Goal: Task Accomplishment & Management: Complete application form

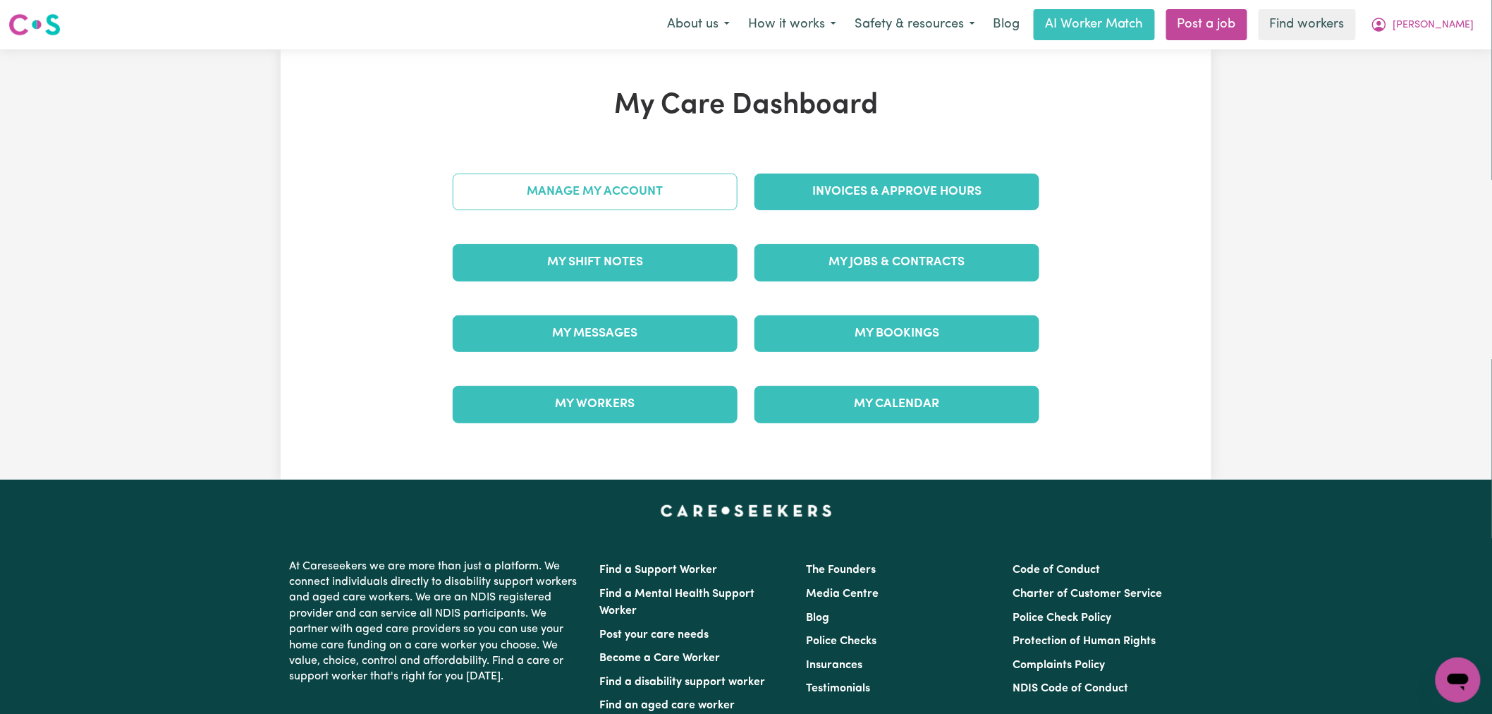
click at [647, 202] on link "Manage My Account" at bounding box center [595, 191] width 285 height 37
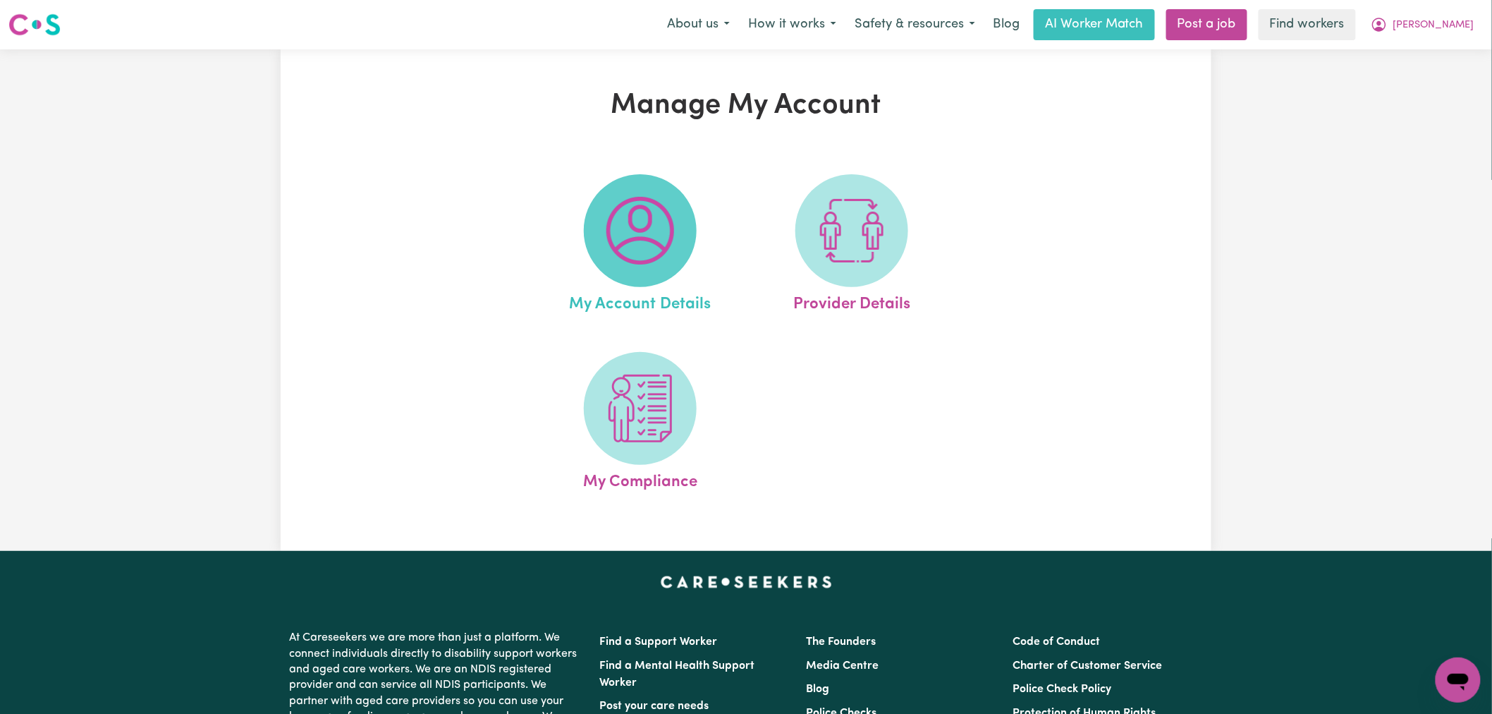
click at [642, 234] on img at bounding box center [640, 231] width 68 height 68
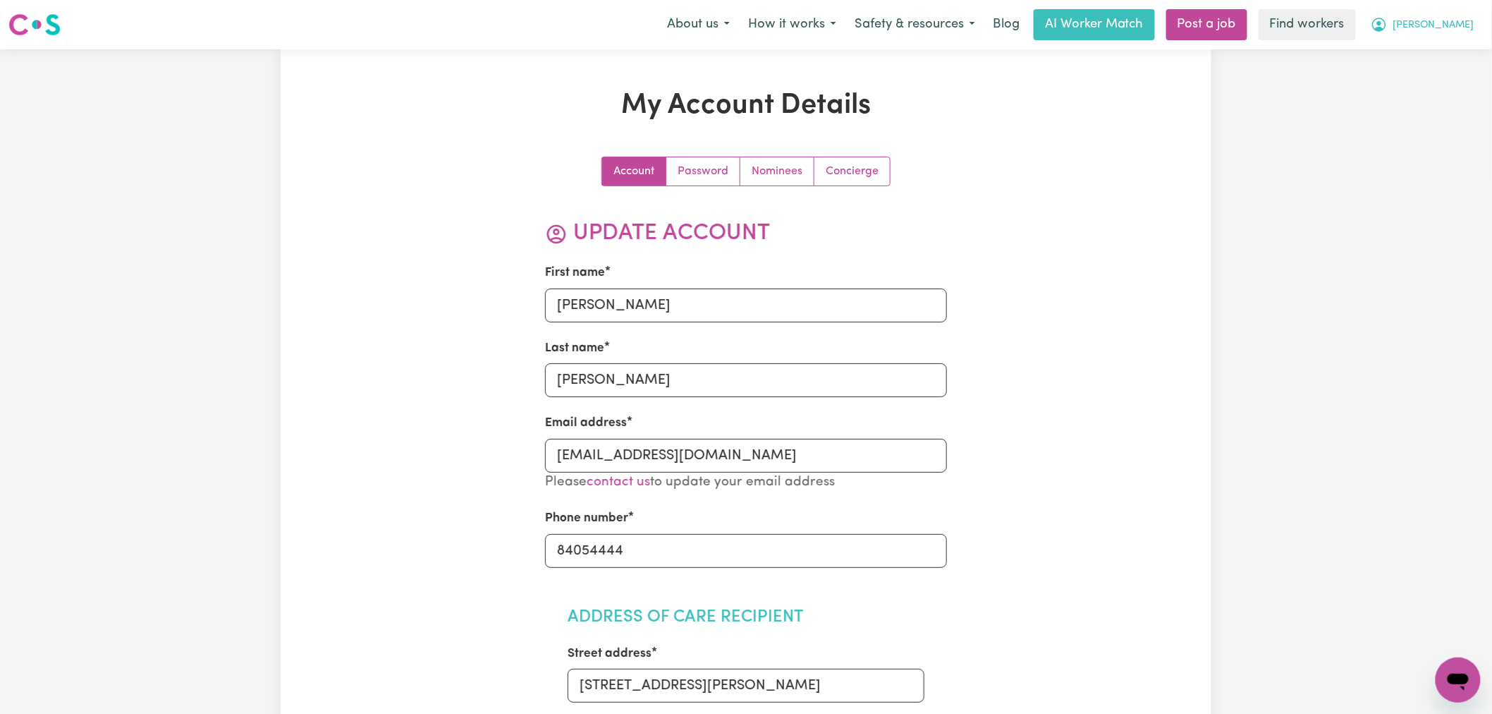
click at [1453, 18] on span "Wendy" at bounding box center [1434, 26] width 81 height 16
click at [1447, 68] on link "Logout" at bounding box center [1427, 81] width 111 height 27
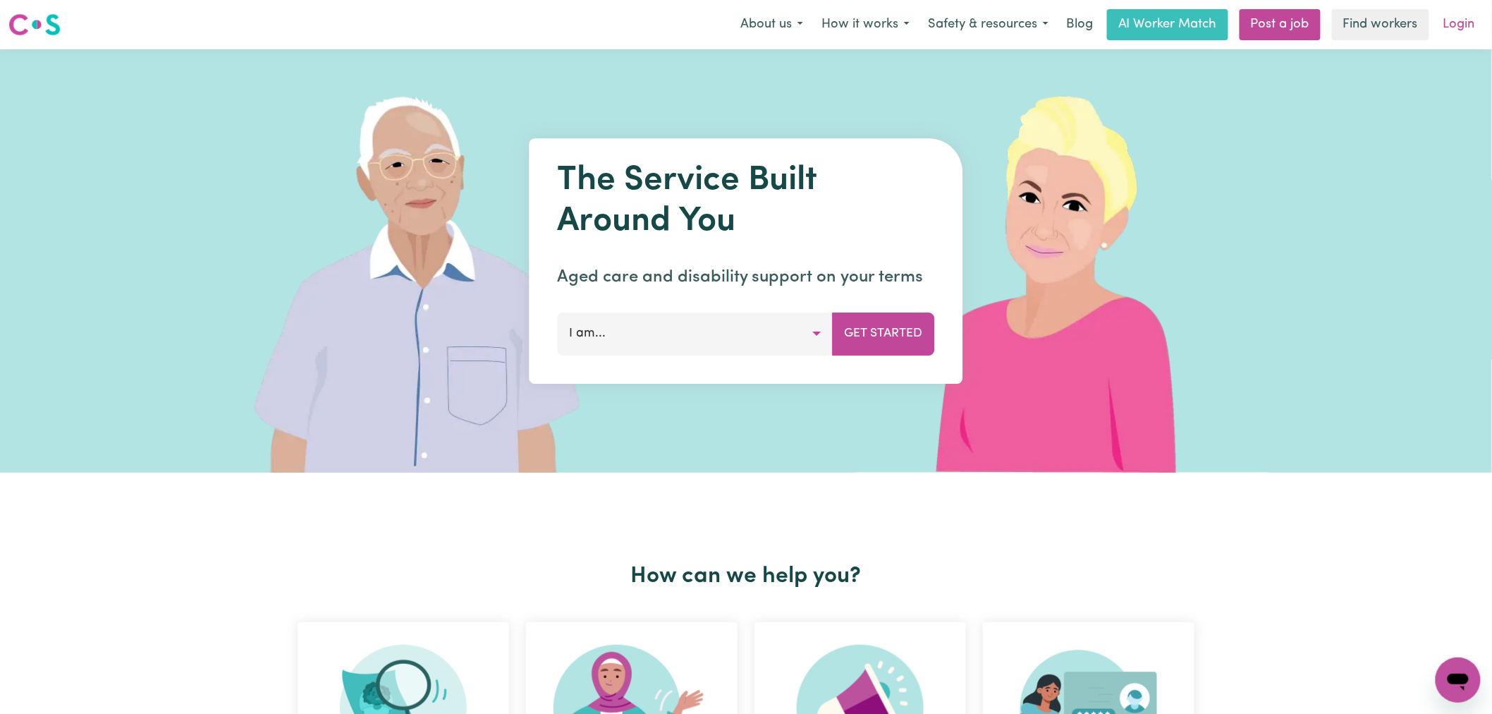
click at [1474, 19] on link "Login" at bounding box center [1459, 24] width 49 height 31
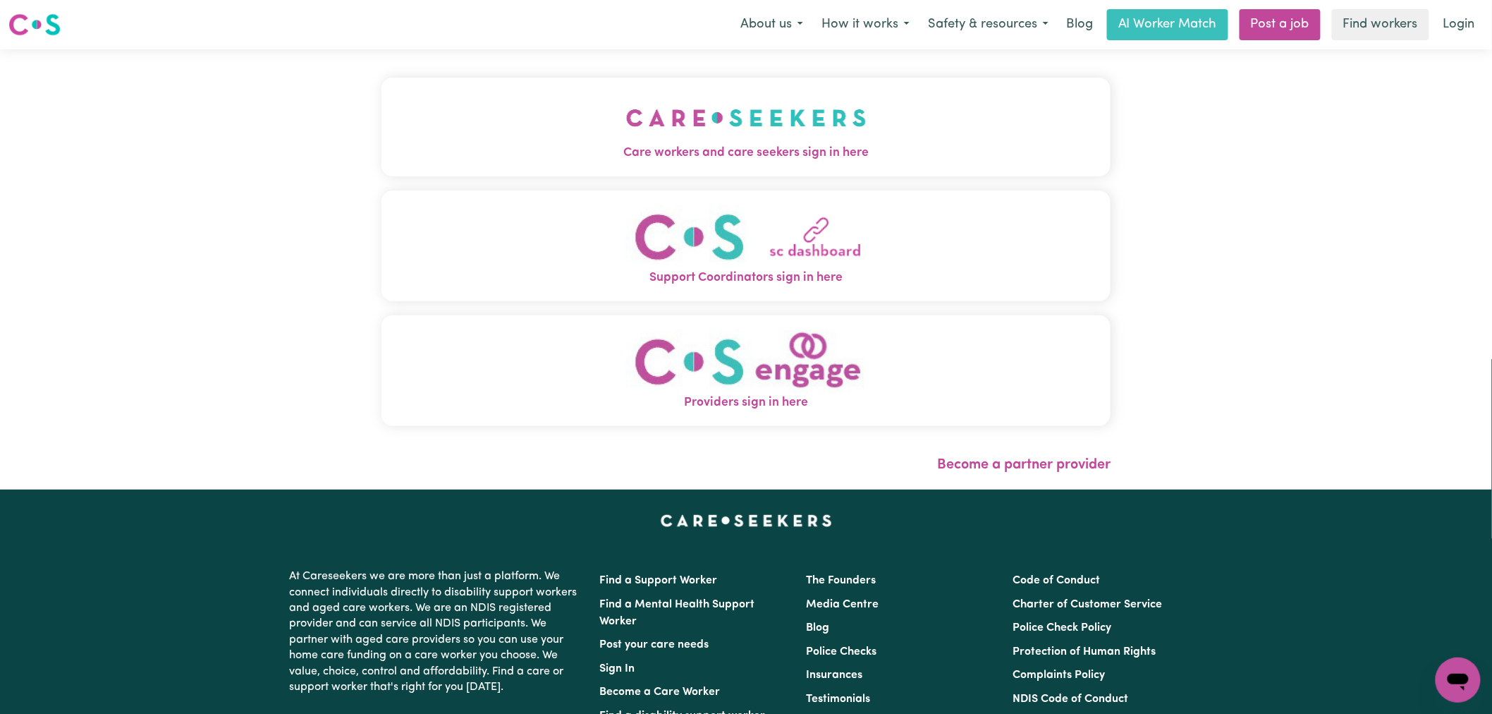
click at [531, 201] on button "Support Coordinators sign in here" at bounding box center [746, 245] width 729 height 111
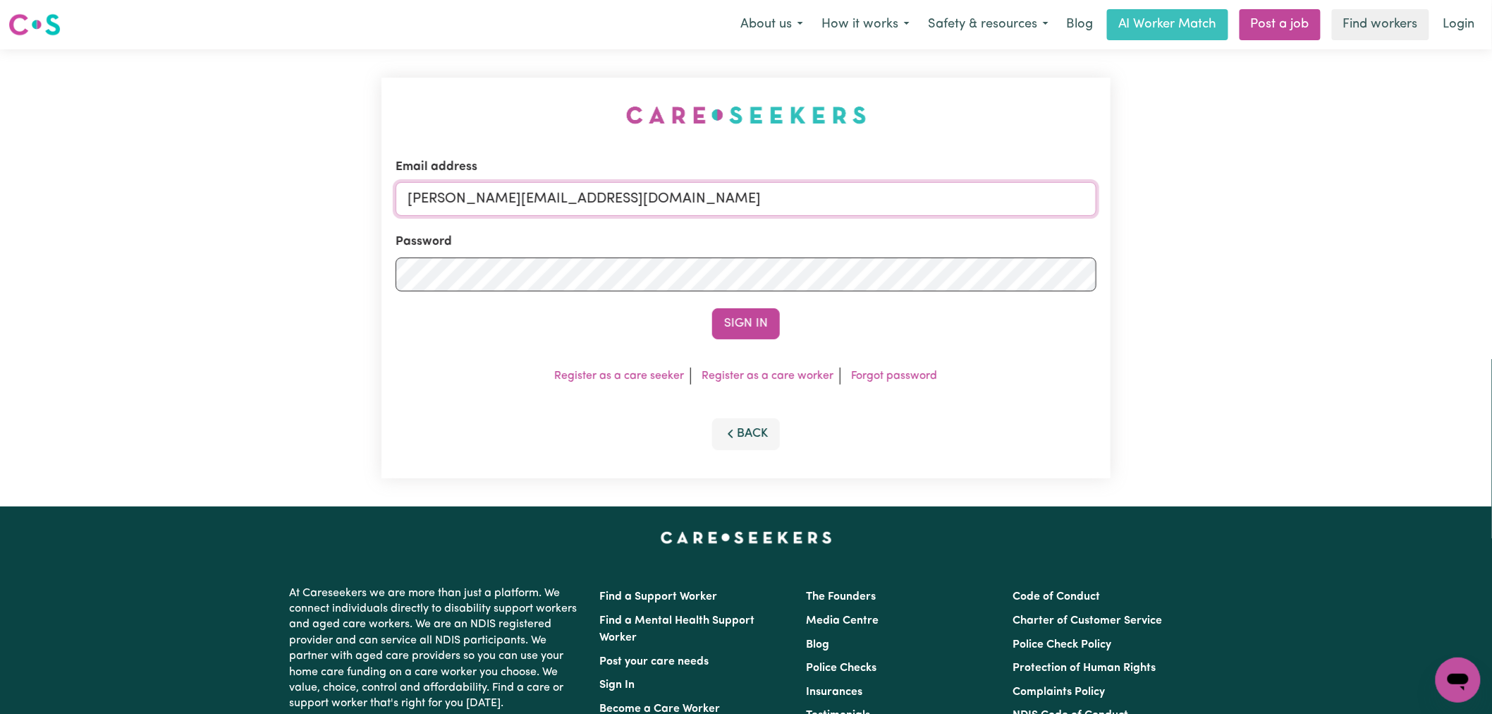
click at [704, 198] on input "lindsay+engage@careseekers.com.au" at bounding box center [746, 199] width 701 height 34
drag, startPoint x: 784, startPoint y: 195, endPoint x: 482, endPoint y: 195, distance: 301.8
click at [482, 195] on input "superuser~wendythomasYS@careseekers.com.au" at bounding box center [746, 199] width 701 height 34
type input "superuser~wendythomasYS@careseekers.com.au"
click at [741, 327] on button "Sign In" at bounding box center [746, 323] width 68 height 31
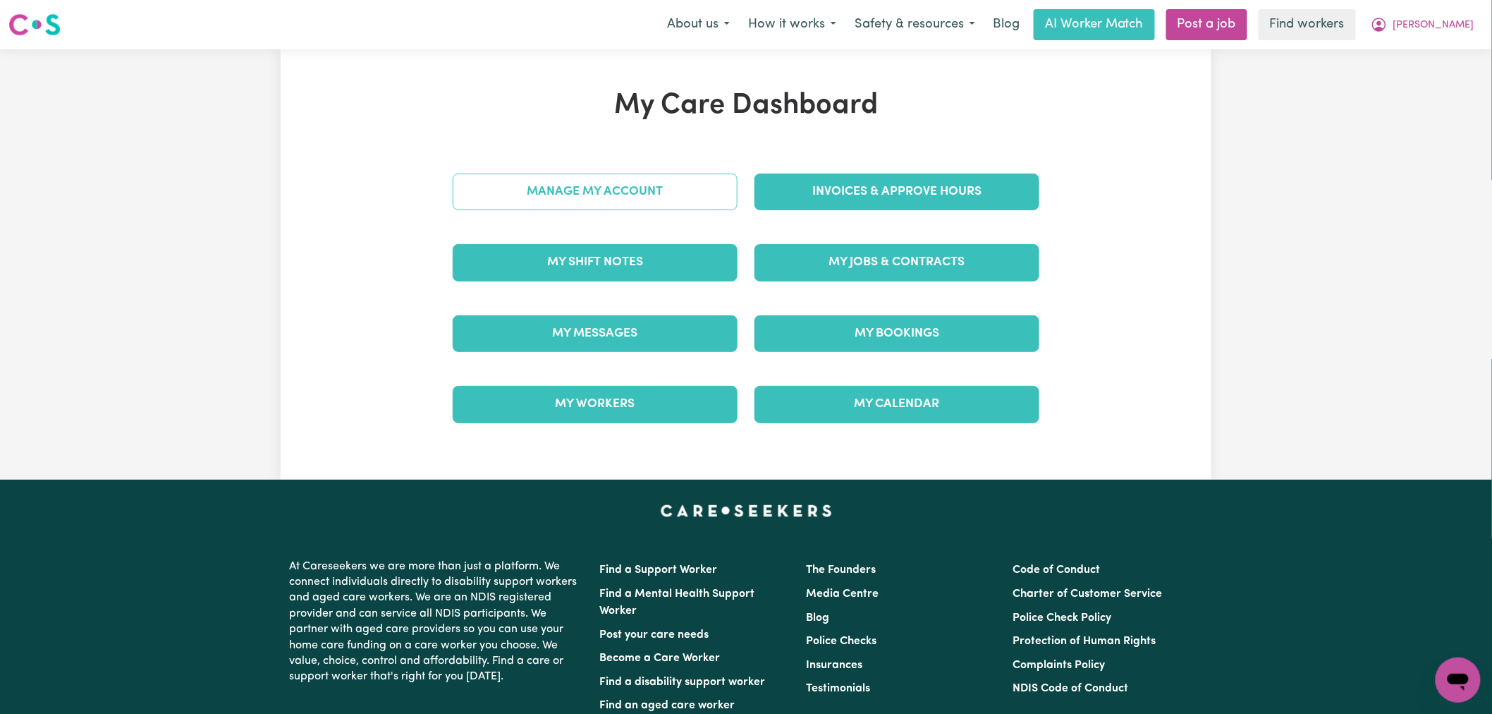
click at [536, 175] on link "Manage My Account" at bounding box center [595, 191] width 285 height 37
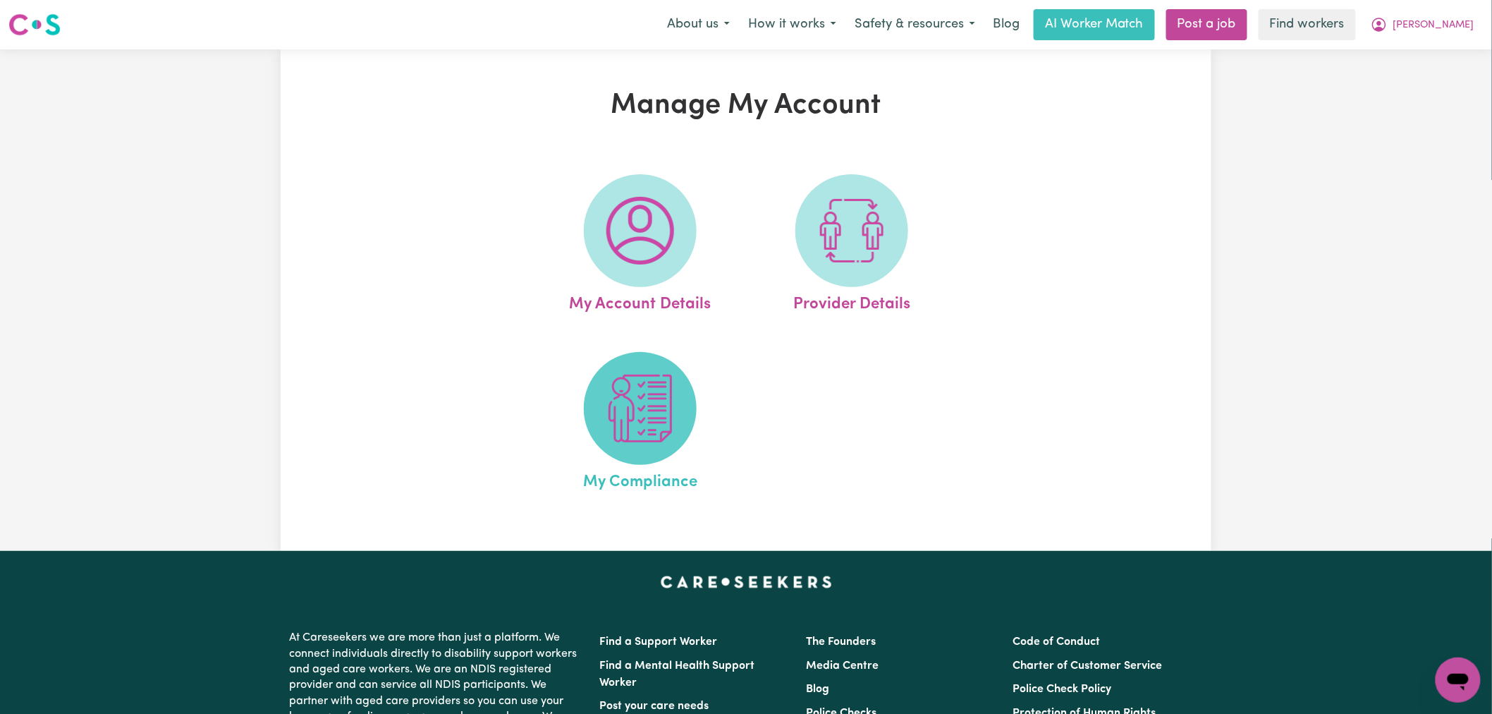
click at [622, 410] on img at bounding box center [640, 408] width 68 height 68
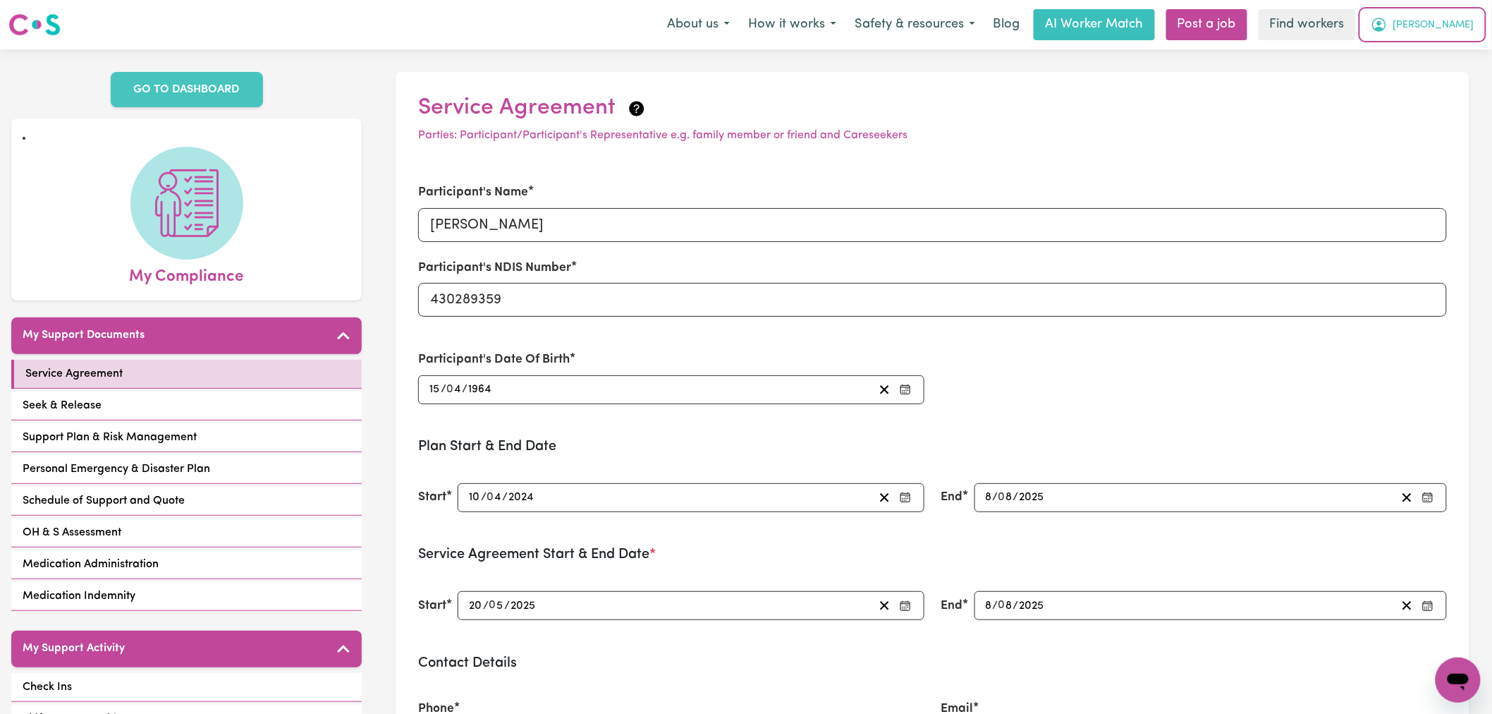
click at [1468, 17] on button "Wendy" at bounding box center [1423, 25] width 122 height 30
click at [1434, 54] on link "My Dashboard" at bounding box center [1427, 55] width 111 height 27
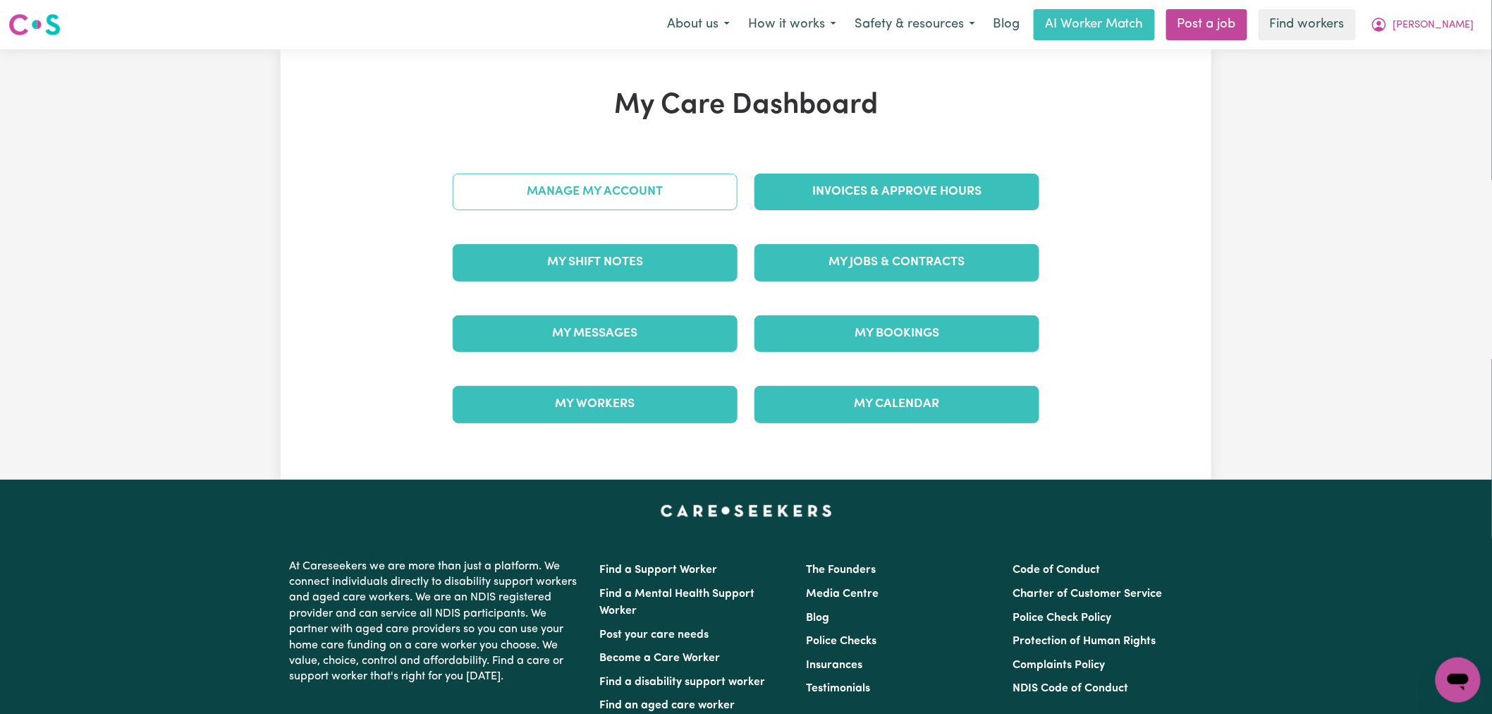
click at [640, 199] on link "Manage My Account" at bounding box center [595, 191] width 285 height 37
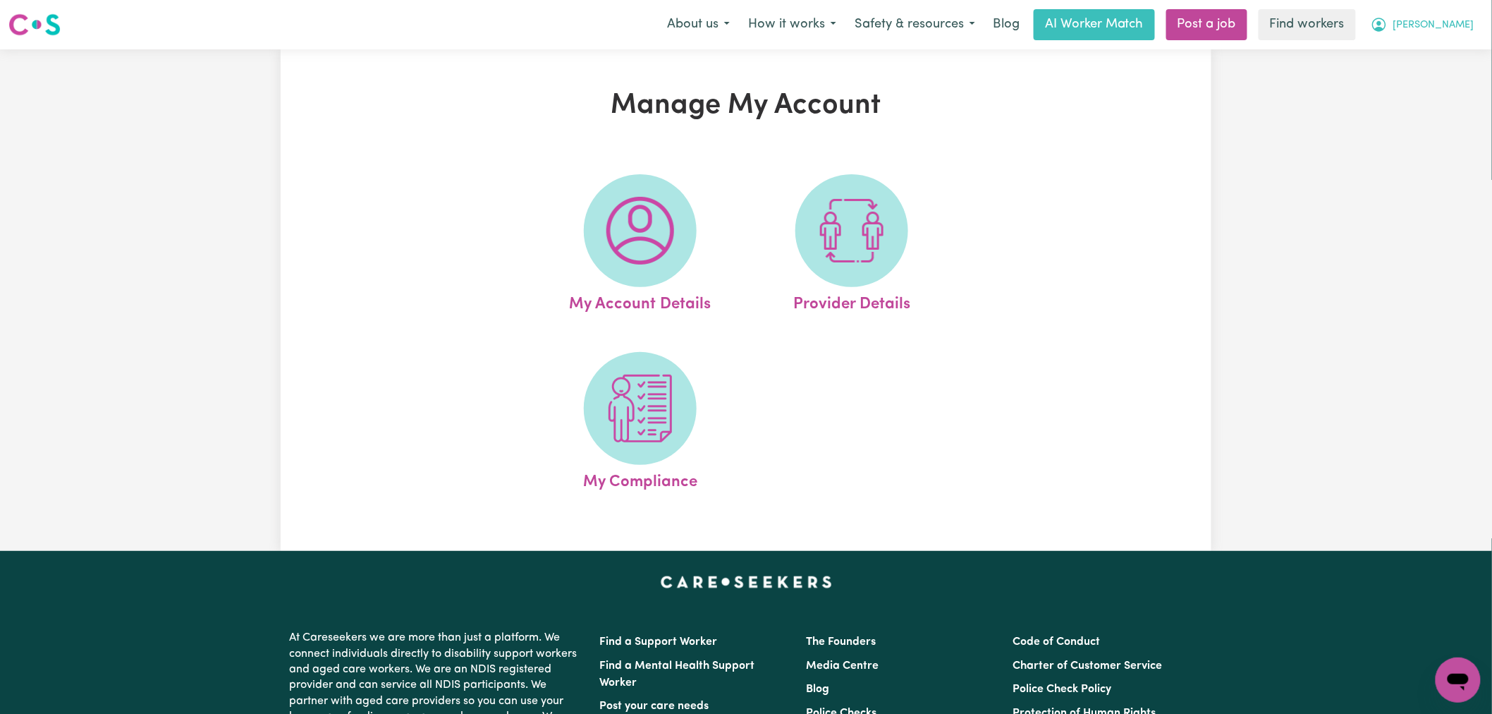
click at [1460, 25] on span "Wendy" at bounding box center [1434, 26] width 81 height 16
click at [1456, 51] on link "My Dashboard" at bounding box center [1427, 55] width 111 height 27
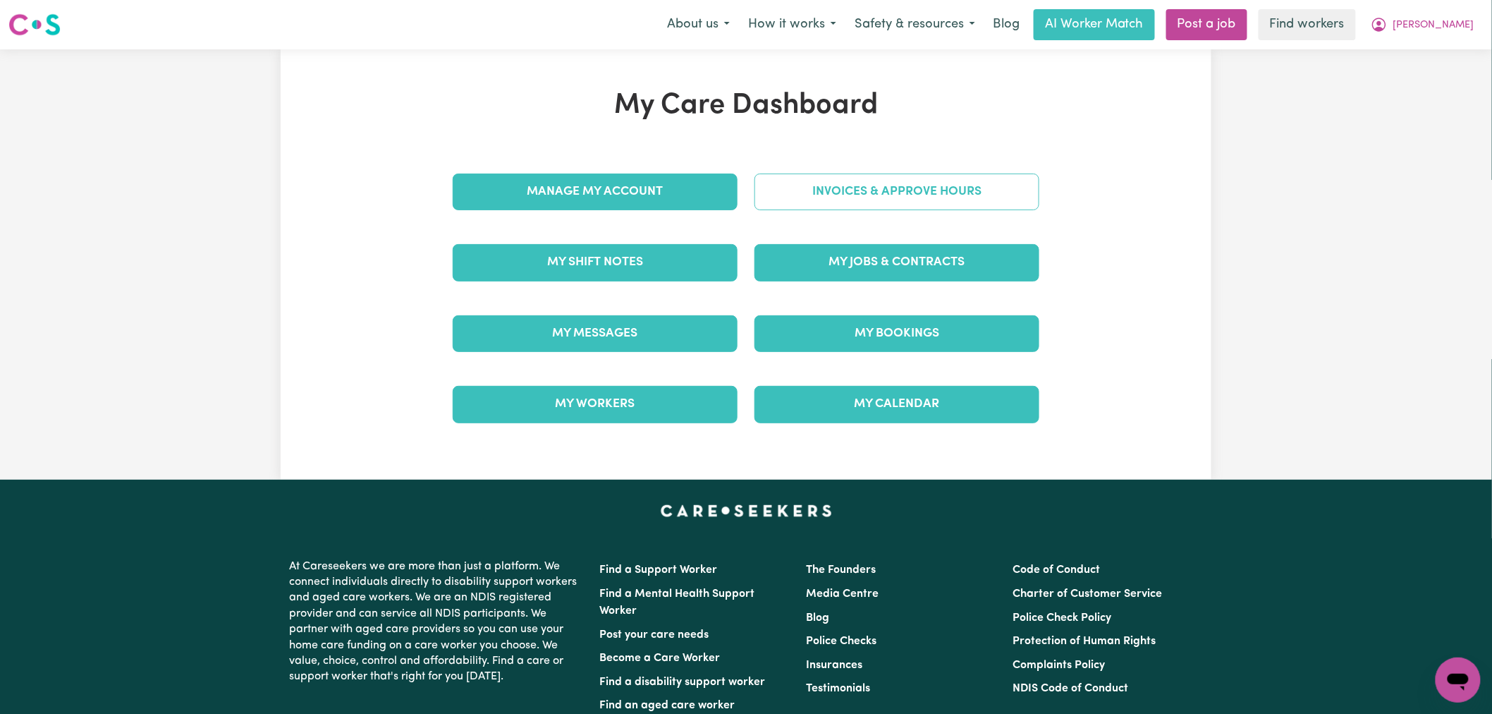
click at [929, 202] on link "Invoices & Approve Hours" at bounding box center [897, 191] width 285 height 37
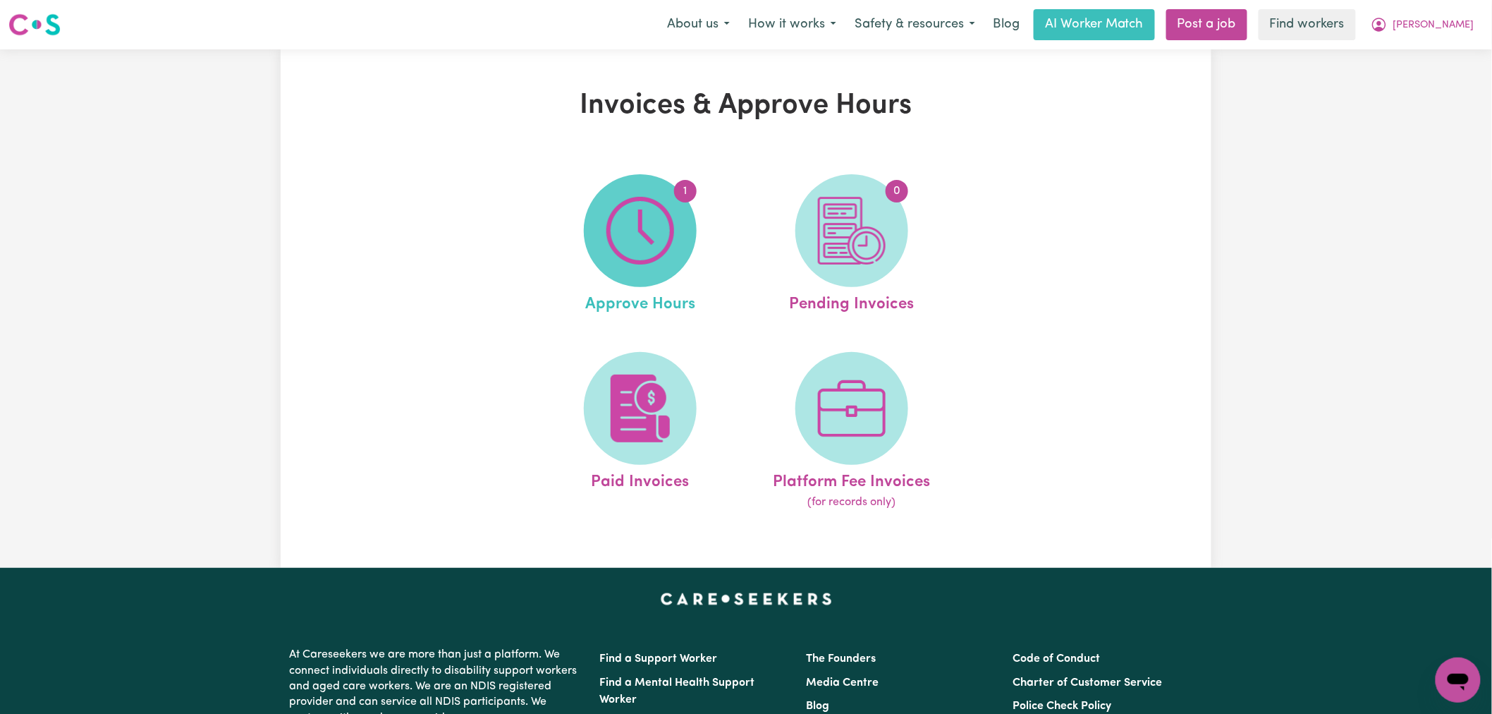
click at [659, 263] on img at bounding box center [640, 231] width 68 height 68
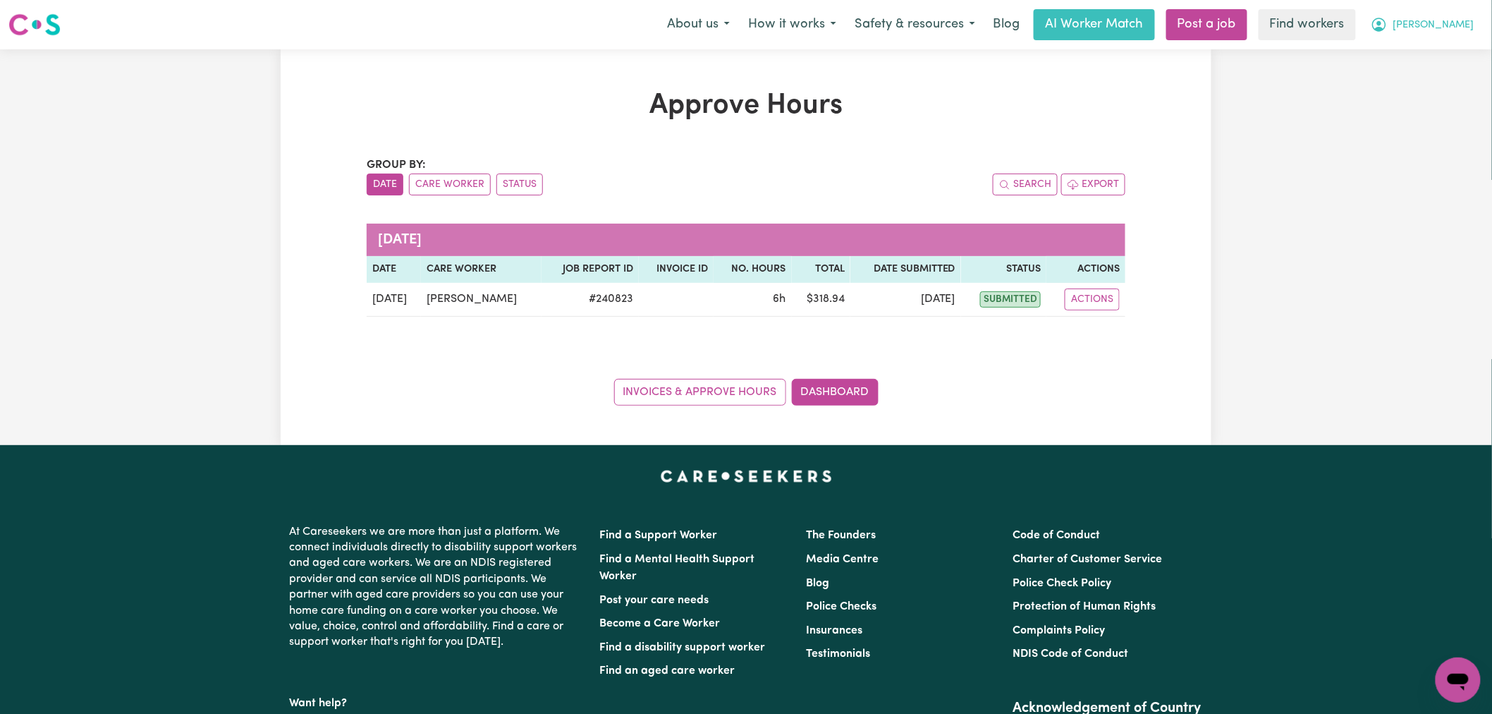
click at [1451, 35] on button "Wendy" at bounding box center [1423, 25] width 122 height 30
click at [1450, 59] on link "My Dashboard" at bounding box center [1427, 55] width 111 height 27
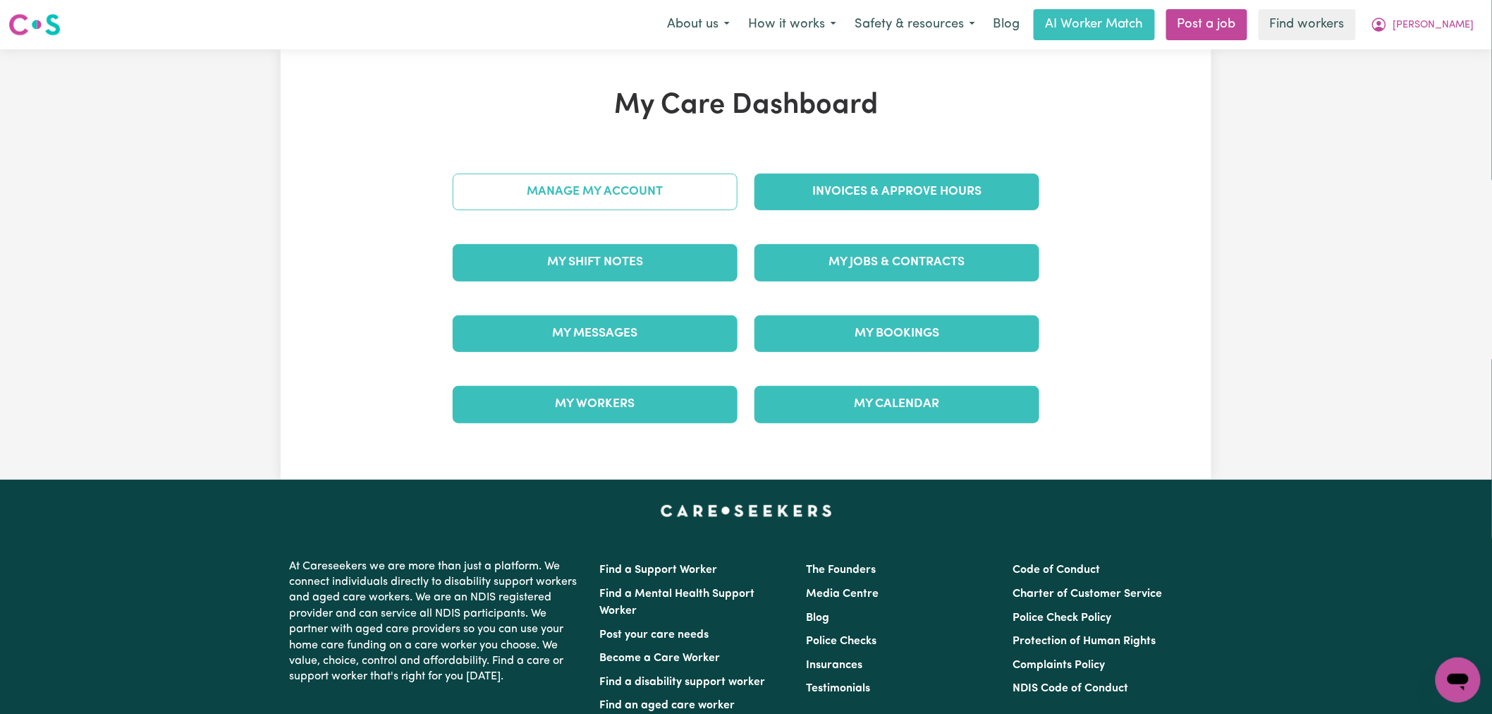
click at [623, 209] on link "Manage My Account" at bounding box center [595, 191] width 285 height 37
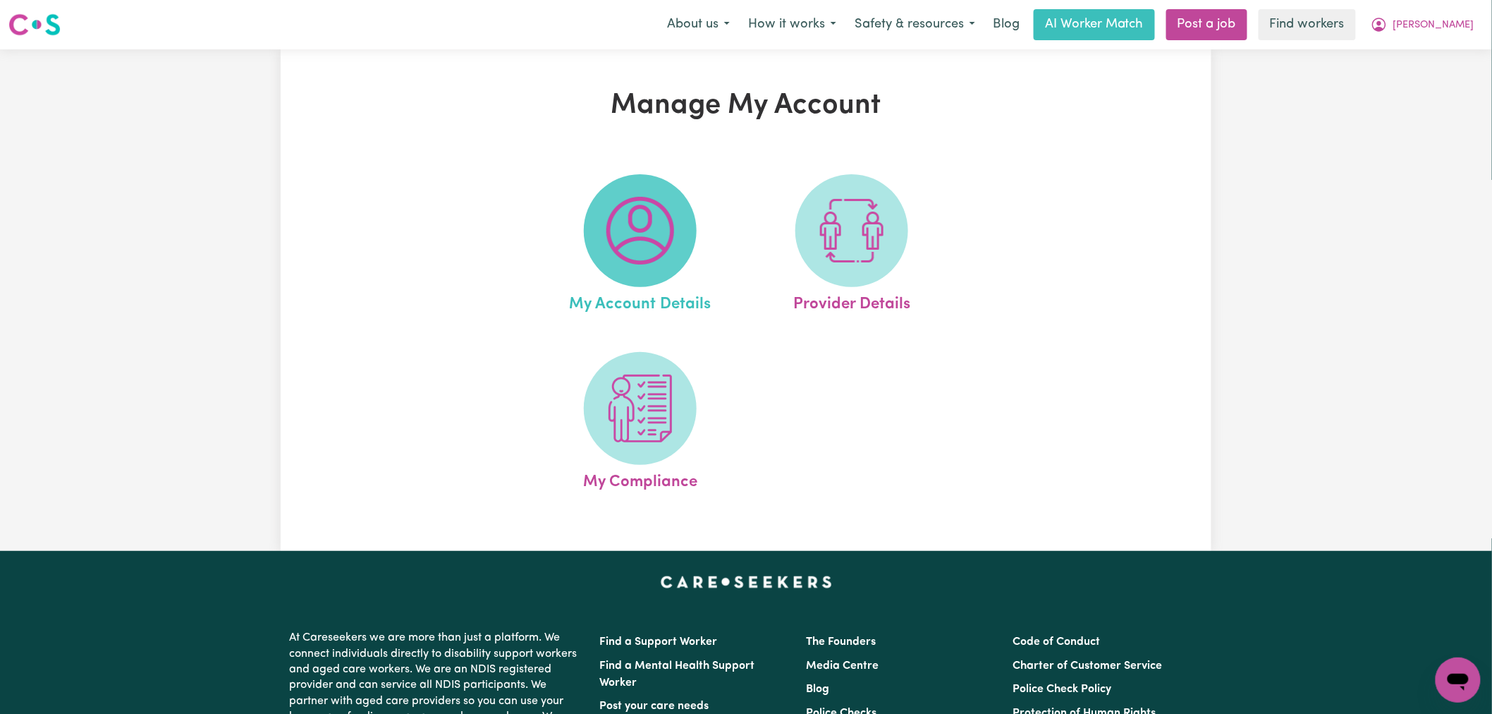
click at [639, 250] on img at bounding box center [640, 231] width 68 height 68
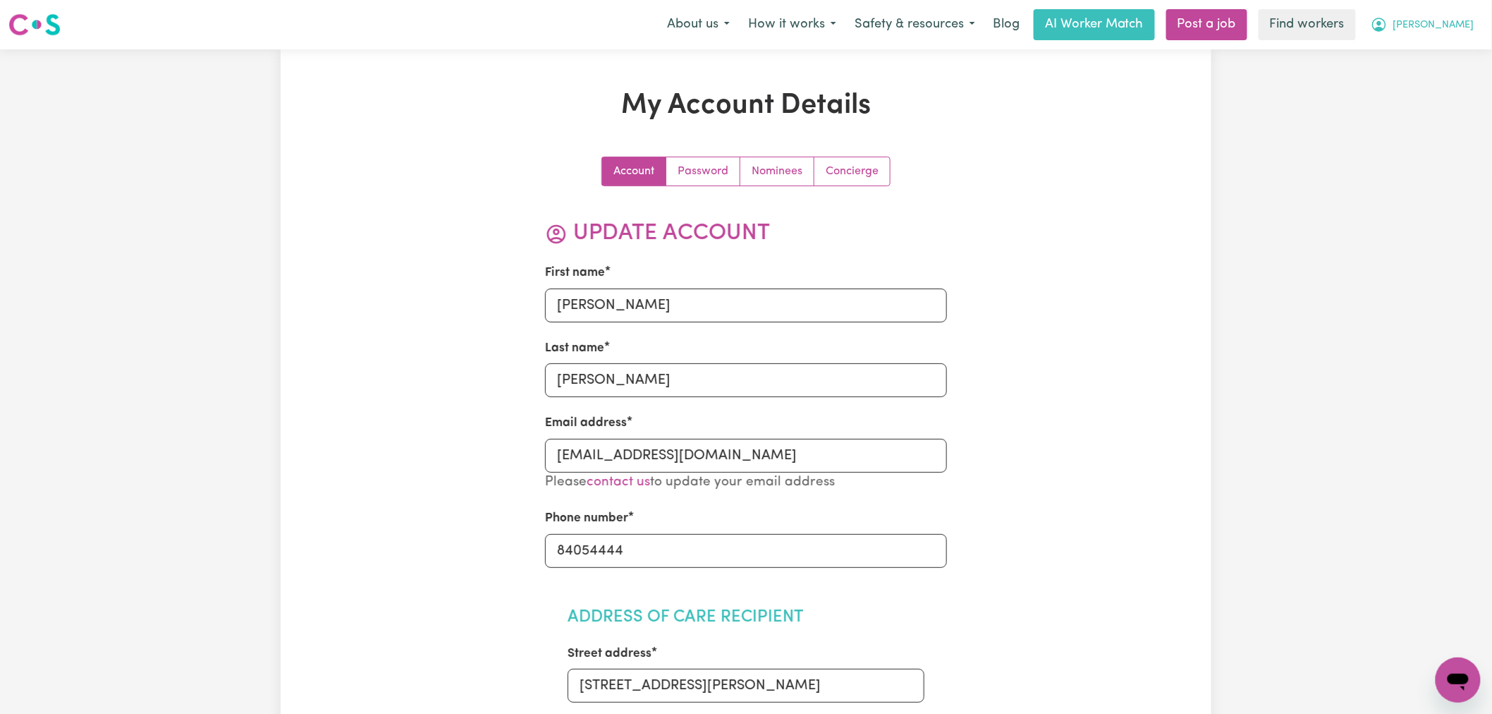
click at [1449, 22] on span "Wendy" at bounding box center [1434, 26] width 81 height 16
click at [1449, 49] on link "My Dashboard" at bounding box center [1427, 55] width 111 height 27
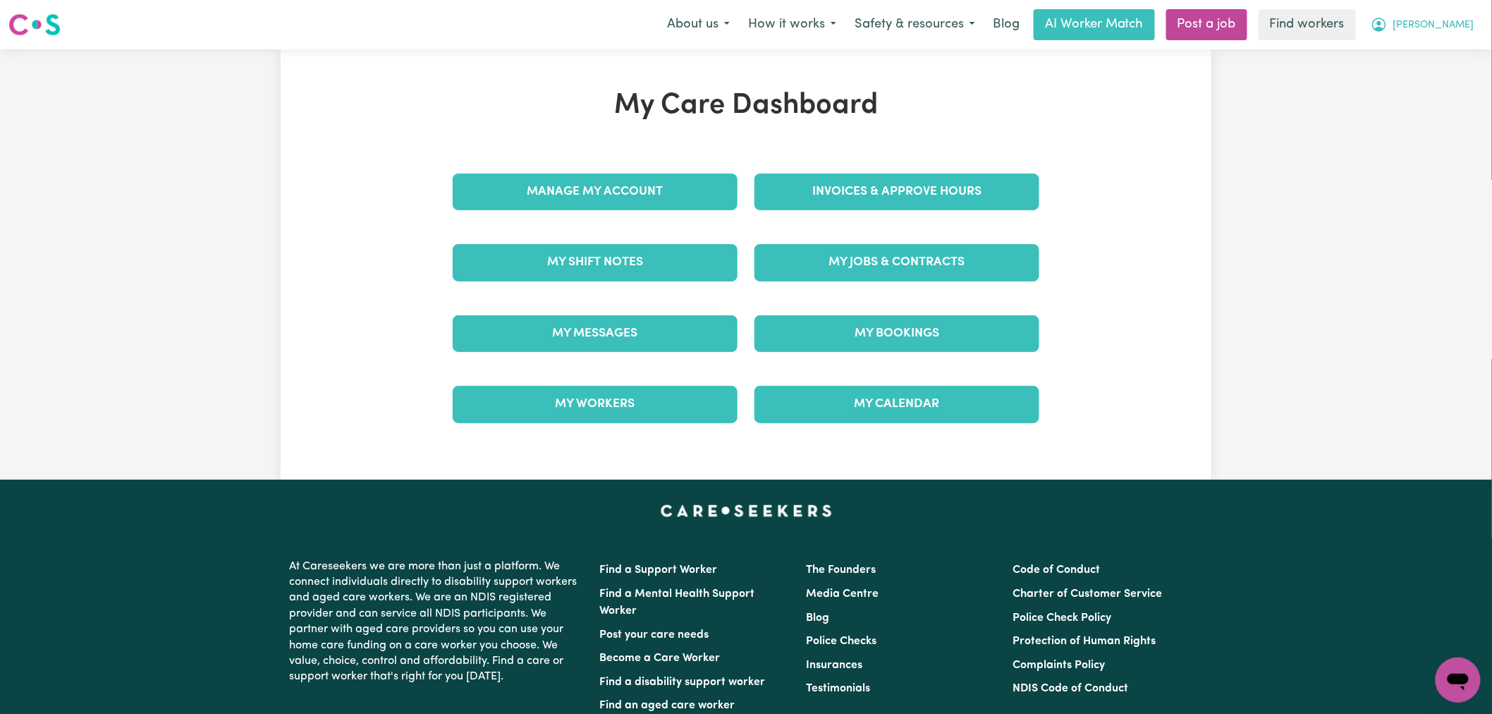
click at [1450, 16] on button "Wendy" at bounding box center [1423, 25] width 122 height 30
click at [1446, 53] on link "My Dashboard" at bounding box center [1427, 55] width 111 height 27
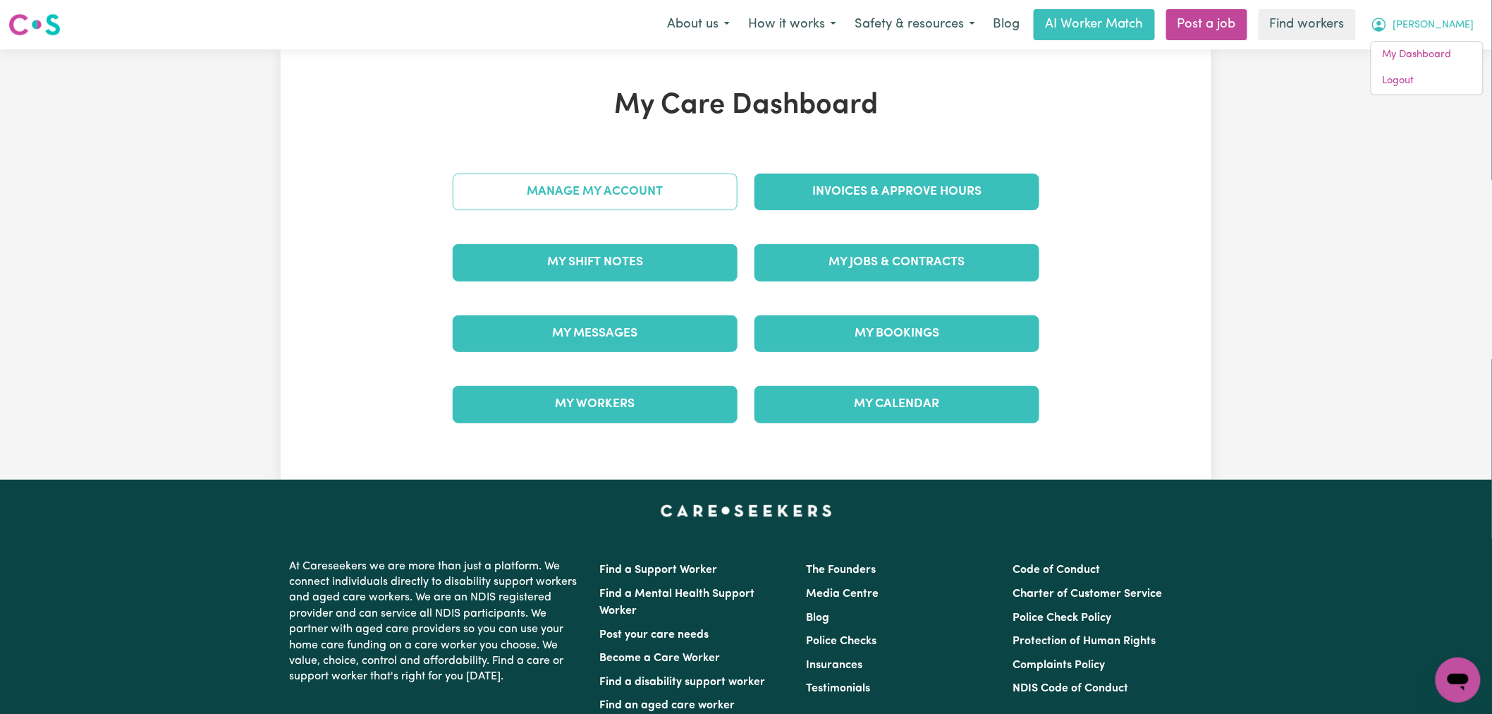
click at [663, 193] on link "Manage My Account" at bounding box center [595, 191] width 285 height 37
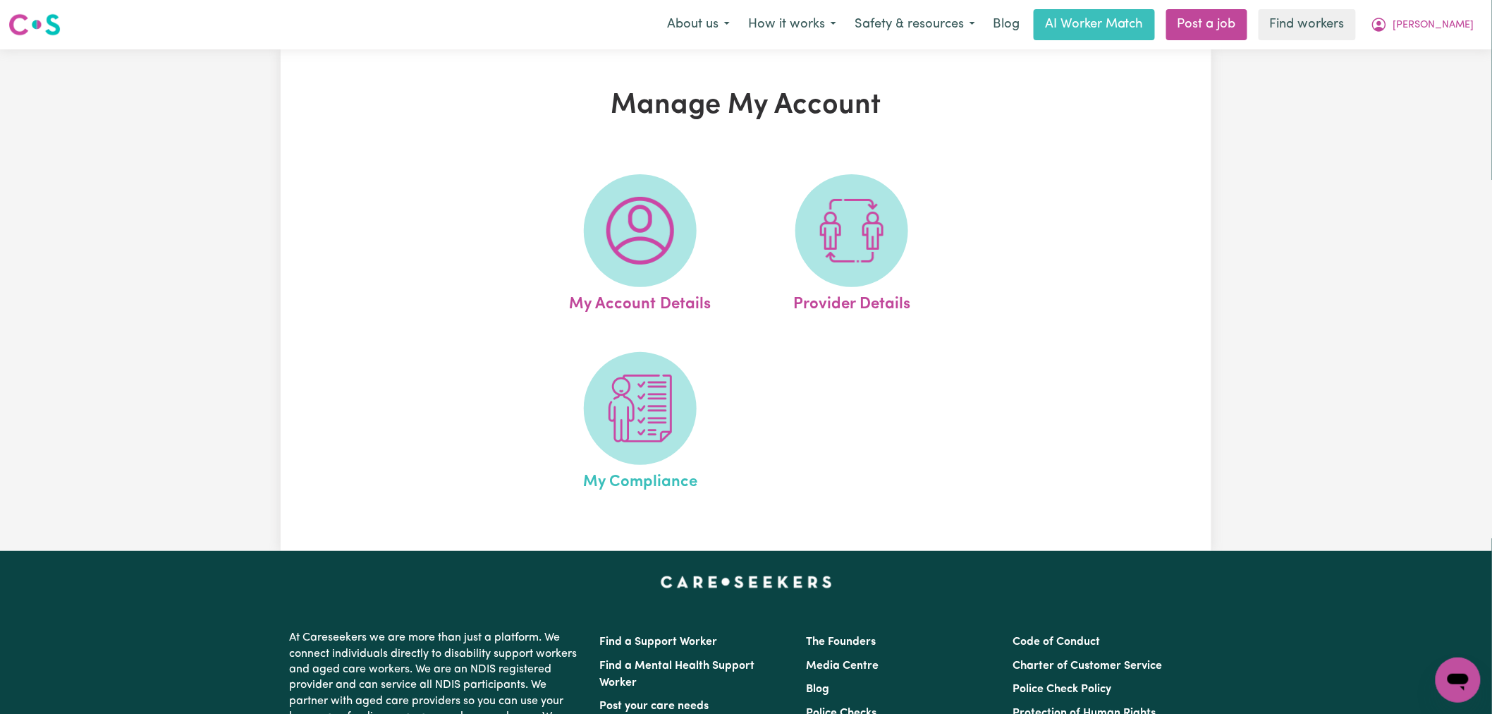
click at [674, 453] on link "My Compliance" at bounding box center [640, 423] width 203 height 142
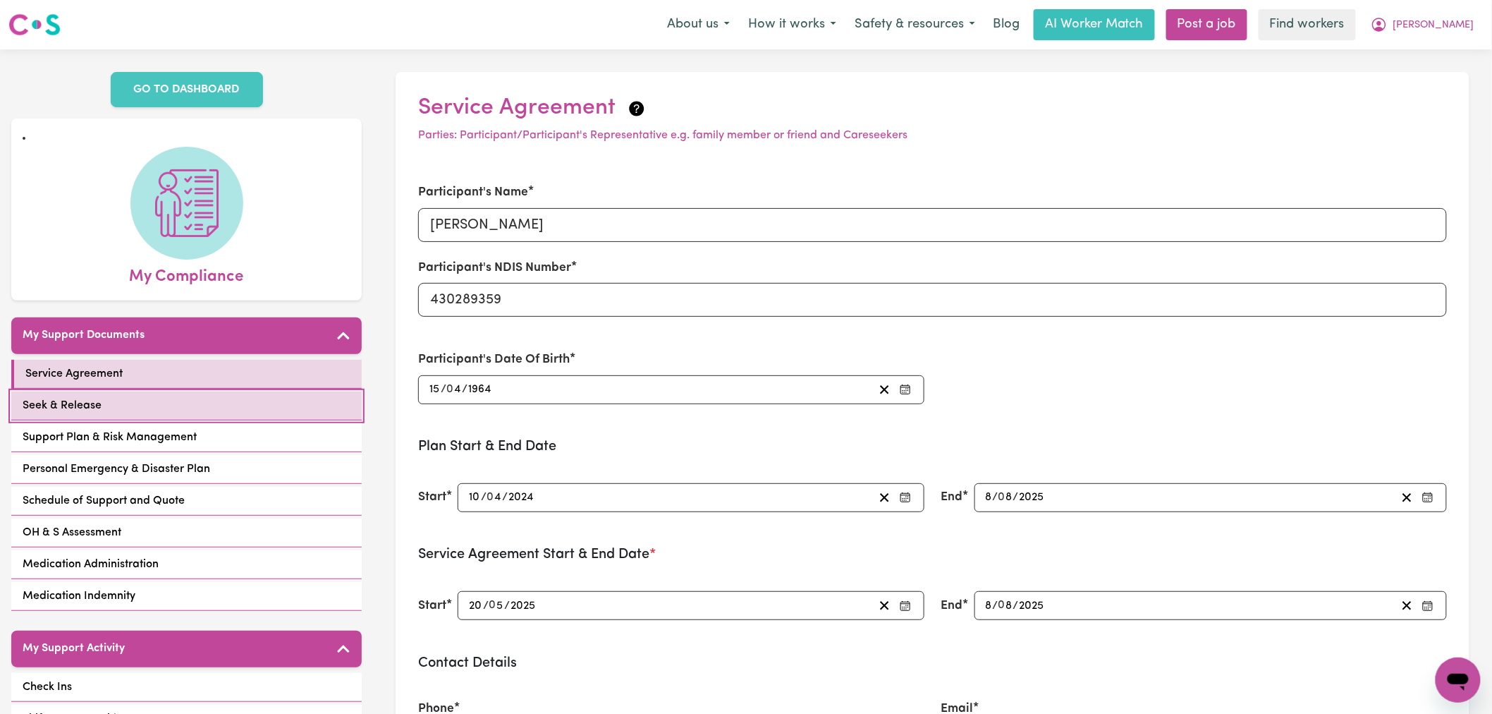
click at [188, 414] on link "Seek & Release" at bounding box center [186, 405] width 350 height 29
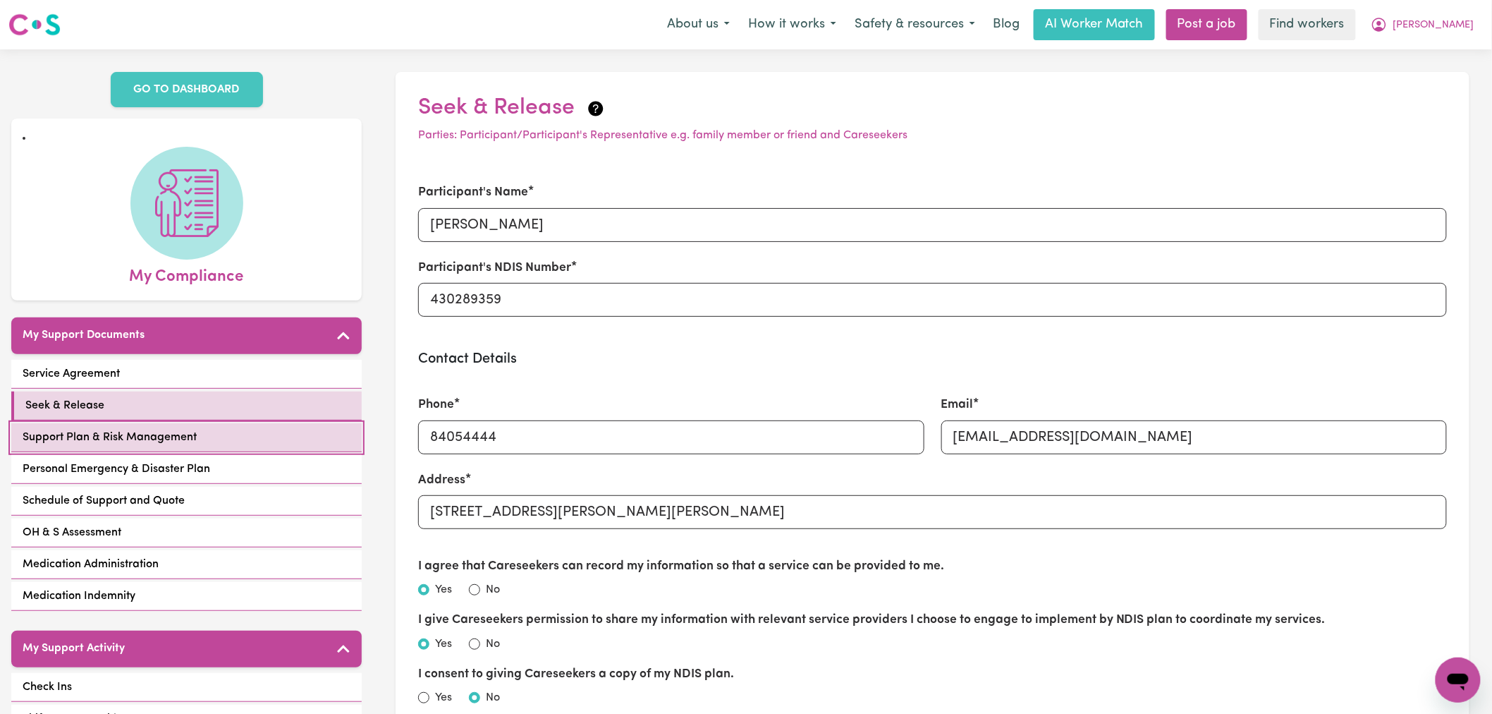
click at [192, 434] on span "Support Plan & Risk Management" at bounding box center [110, 437] width 174 height 17
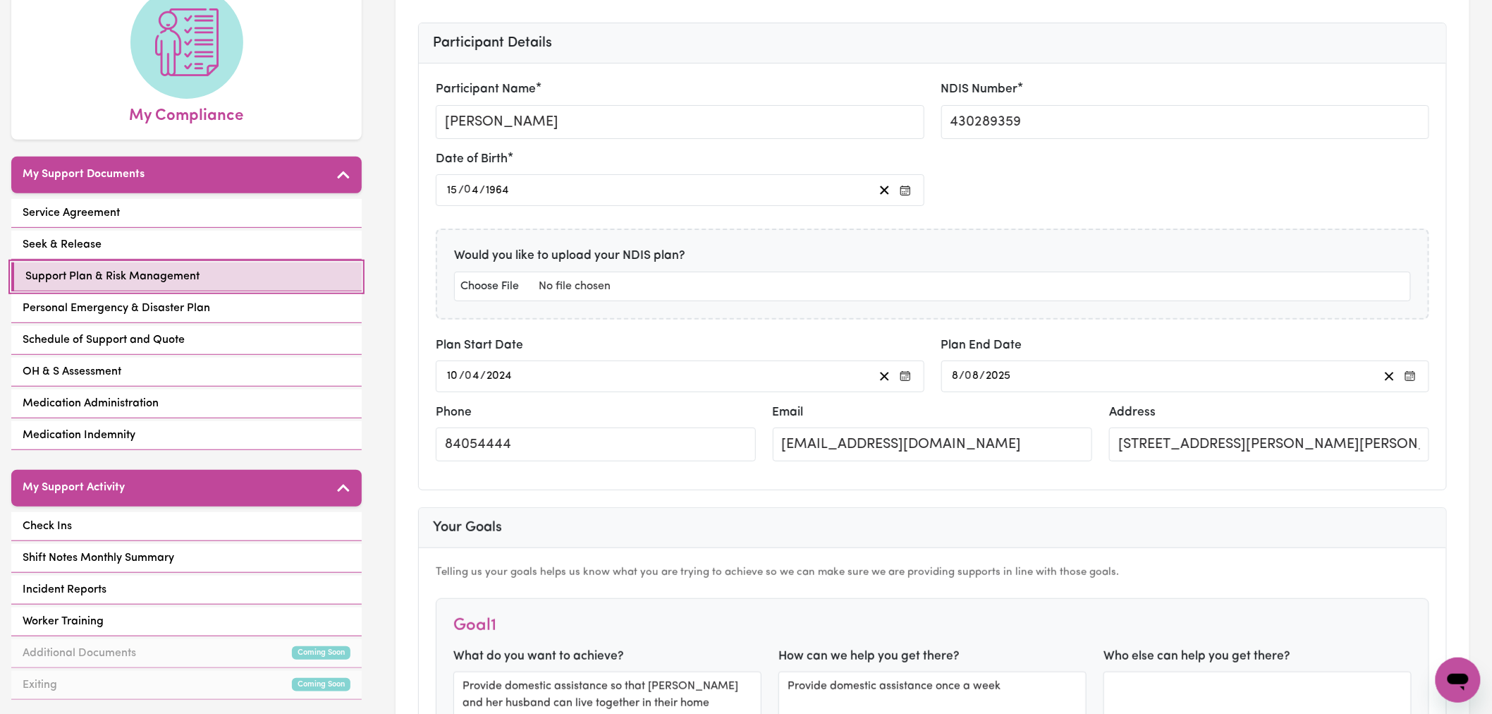
scroll to position [157, 0]
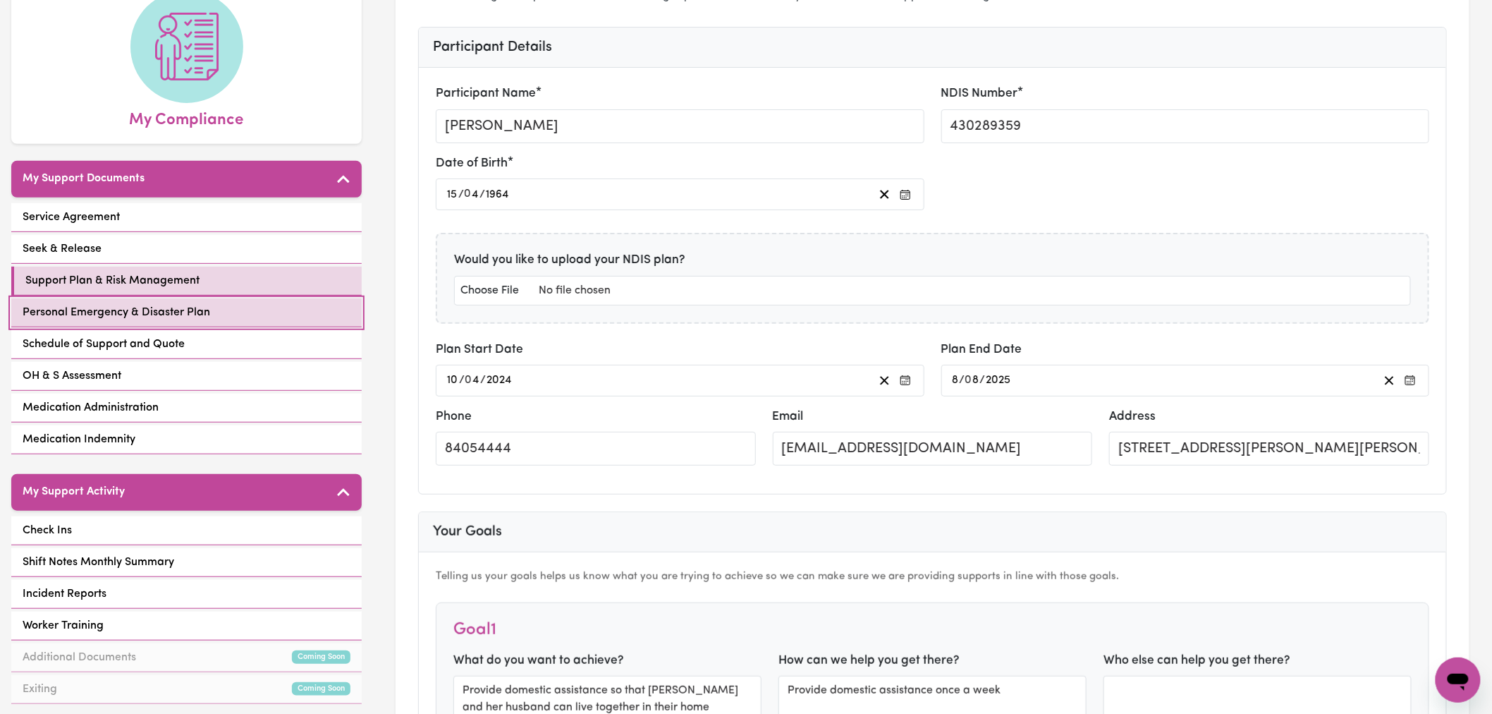
click at [195, 320] on span "Personal Emergency & Disaster Plan" at bounding box center [117, 312] width 188 height 17
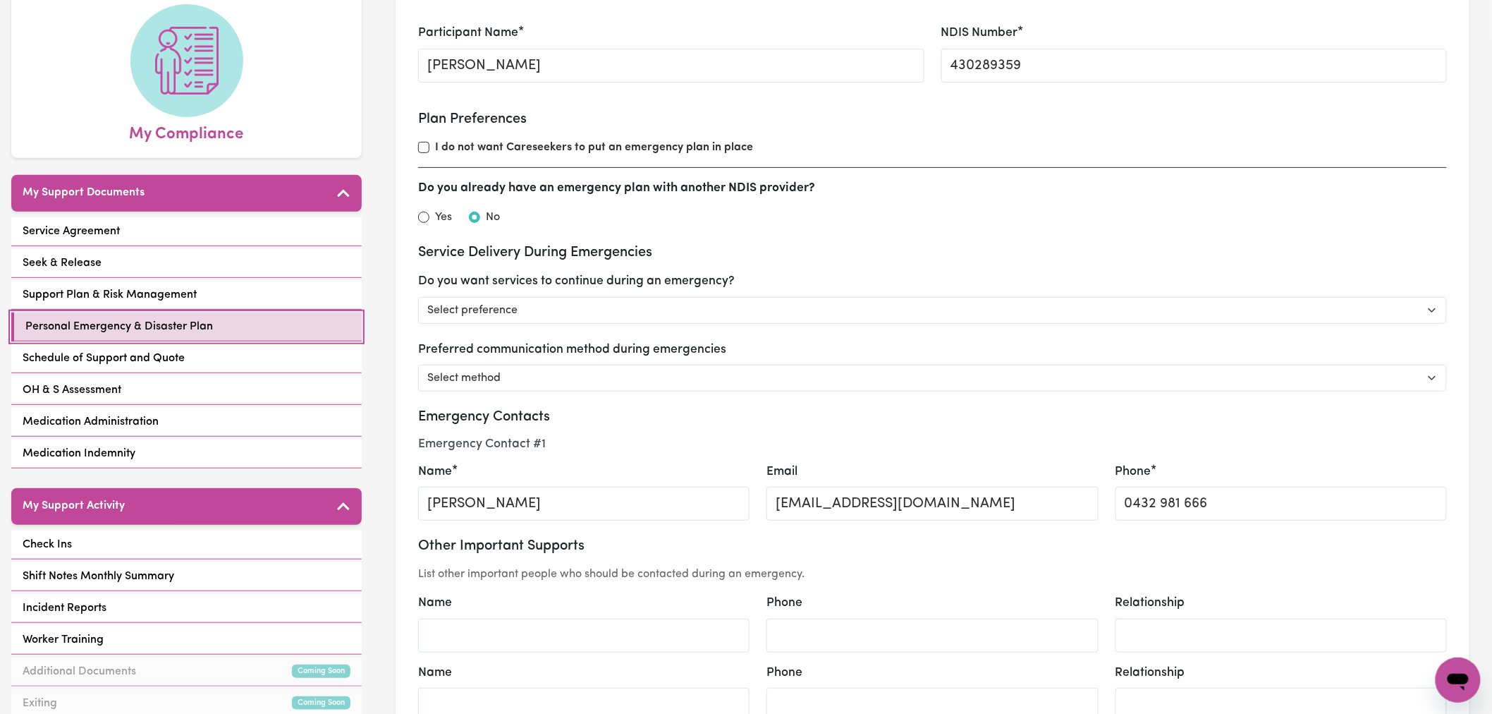
scroll to position [157, 0]
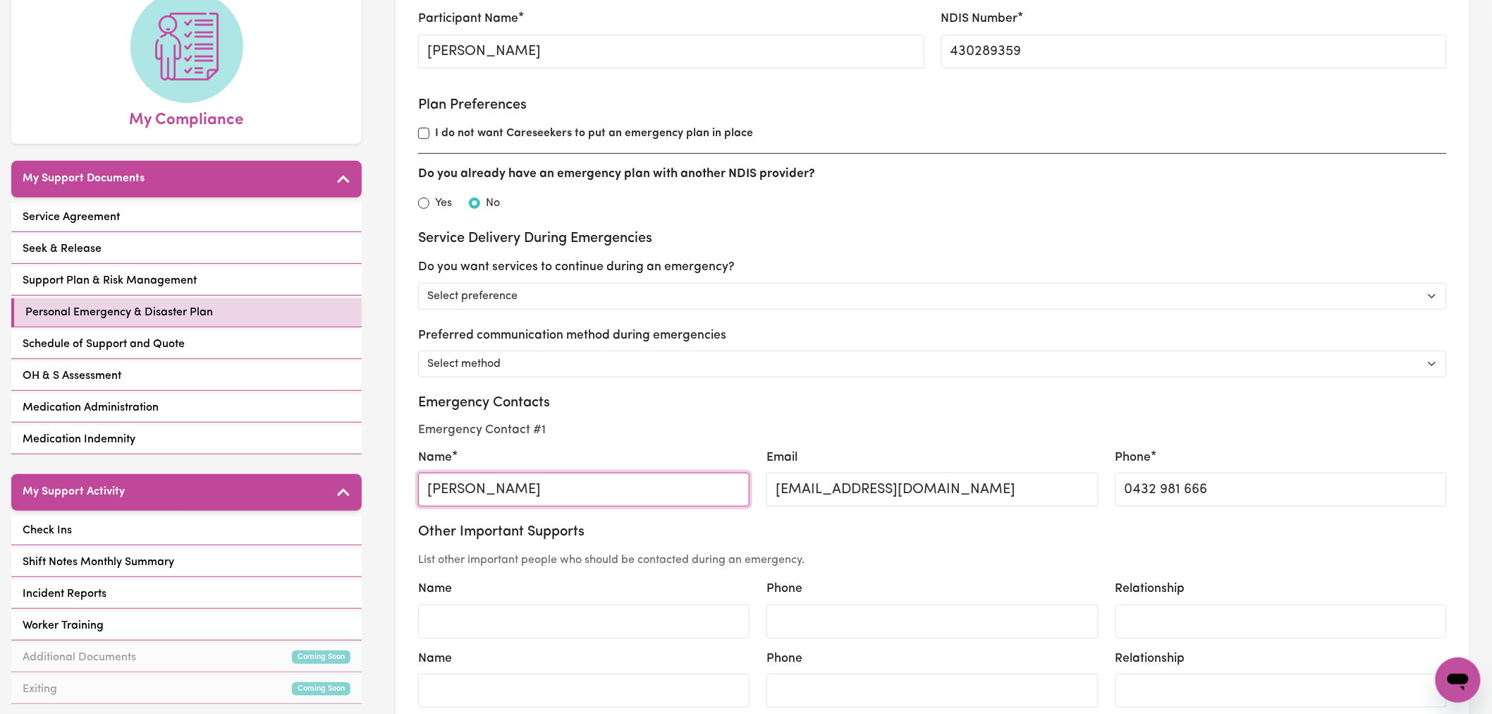
click at [446, 496] on input "DAve" at bounding box center [583, 489] width 331 height 34
click at [546, 501] on input "Dave" at bounding box center [583, 489] width 331 height 34
type input "Dave"
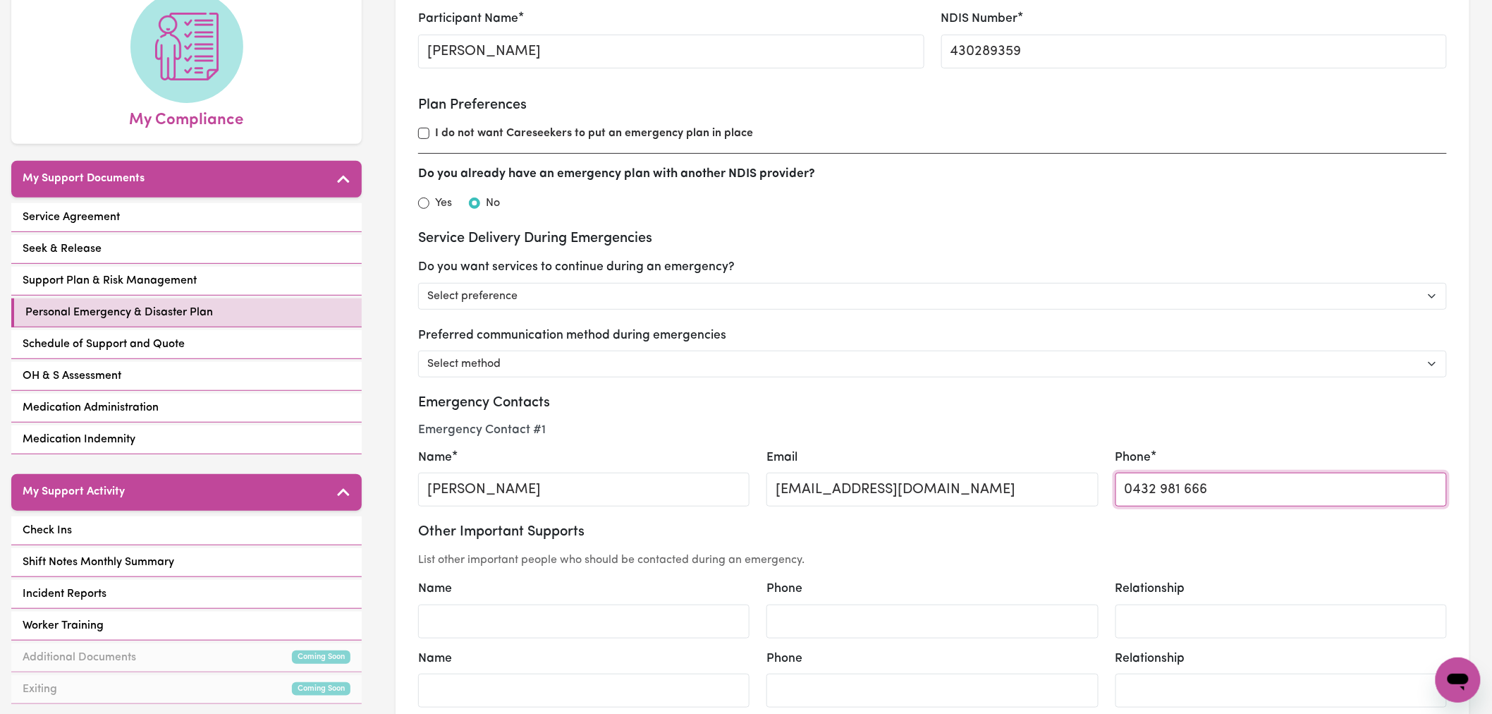
click at [1190, 502] on input "0432 981 666" at bounding box center [1281, 489] width 331 height 34
click at [1190, 502] on div "Personal Emergency and Disaster Plan Participant Details Name: Wendy Thomas NDI…" at bounding box center [746, 357] width 1492 height 714
click at [1189, 497] on input "0432 981 666" at bounding box center [1281, 489] width 331 height 34
click at [1189, 494] on input "0432 981 666" at bounding box center [1281, 489] width 331 height 34
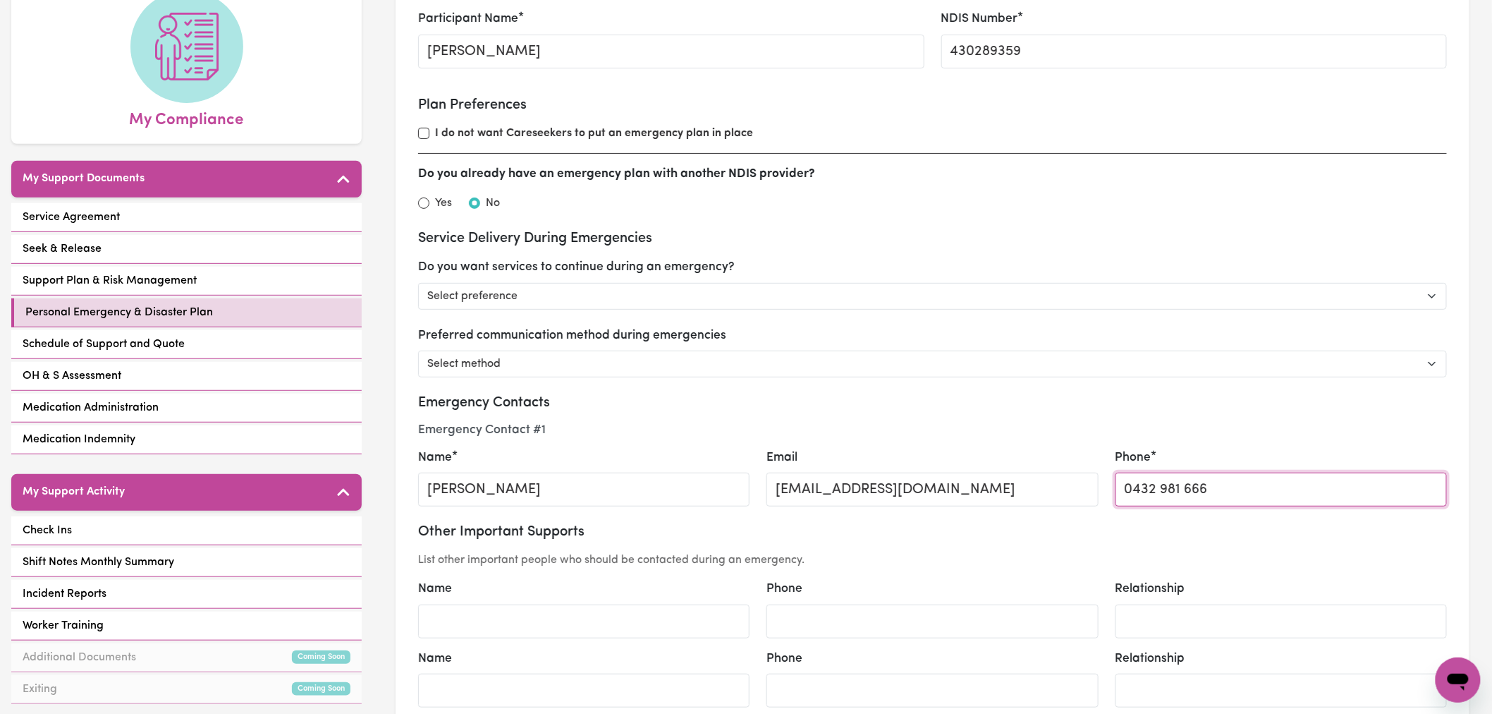
click at [1189, 494] on input "0432 981 666" at bounding box center [1281, 489] width 331 height 34
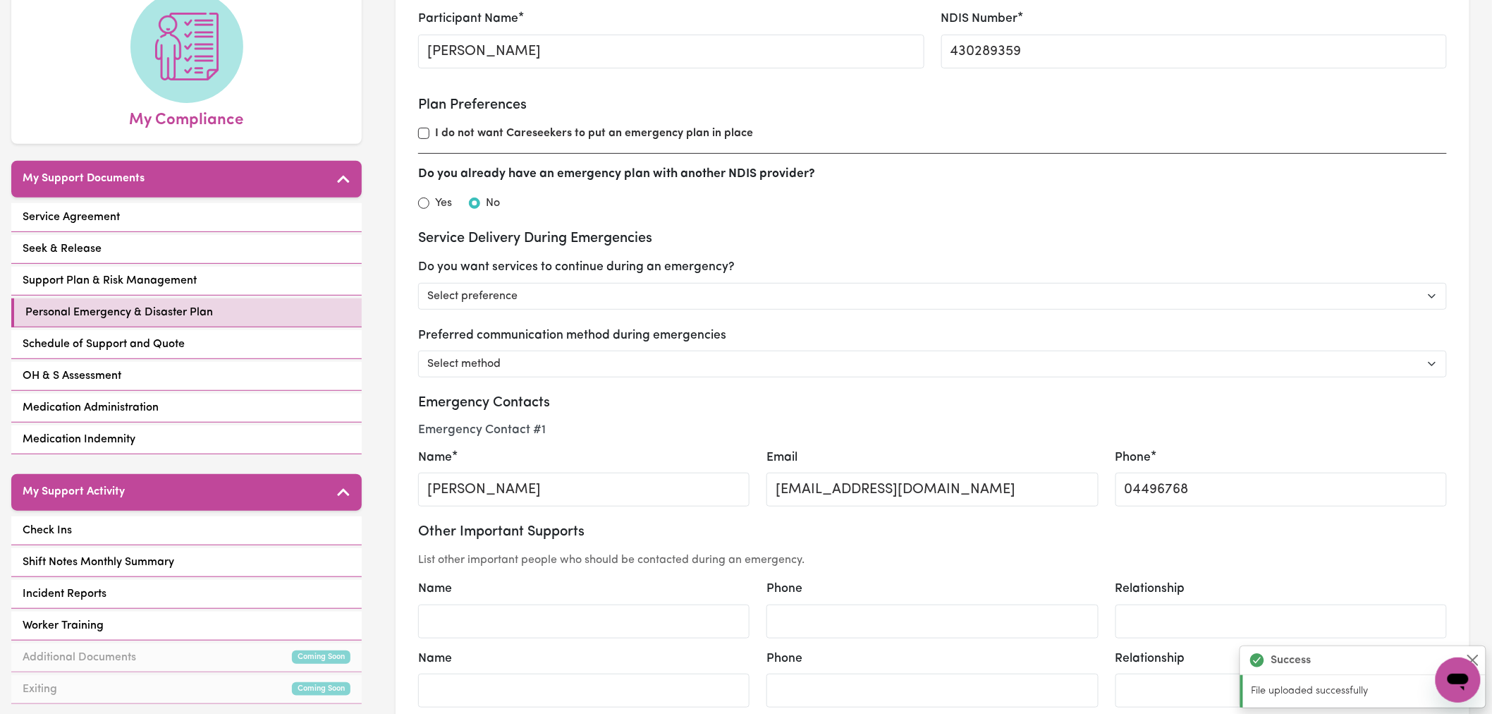
click at [1190, 434] on h4 "Emergency Contact # 1" at bounding box center [932, 429] width 1029 height 15
click at [1229, 492] on input "04496768" at bounding box center [1281, 489] width 331 height 34
type input "0449676861"
click at [1234, 532] on h3 "Other Important Supports" at bounding box center [932, 531] width 1029 height 17
click at [1243, 400] on h3 "Emergency Contacts" at bounding box center [932, 402] width 1029 height 17
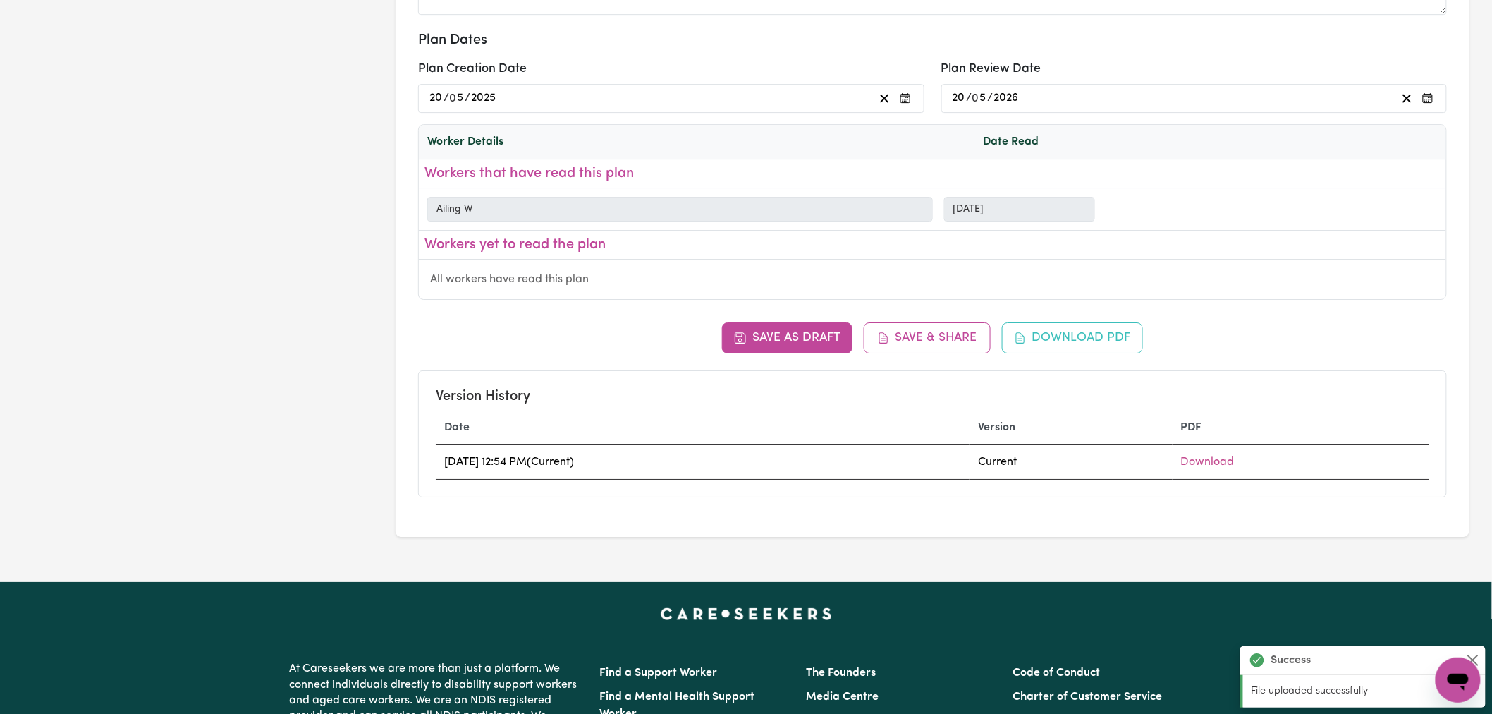
scroll to position [2037, 0]
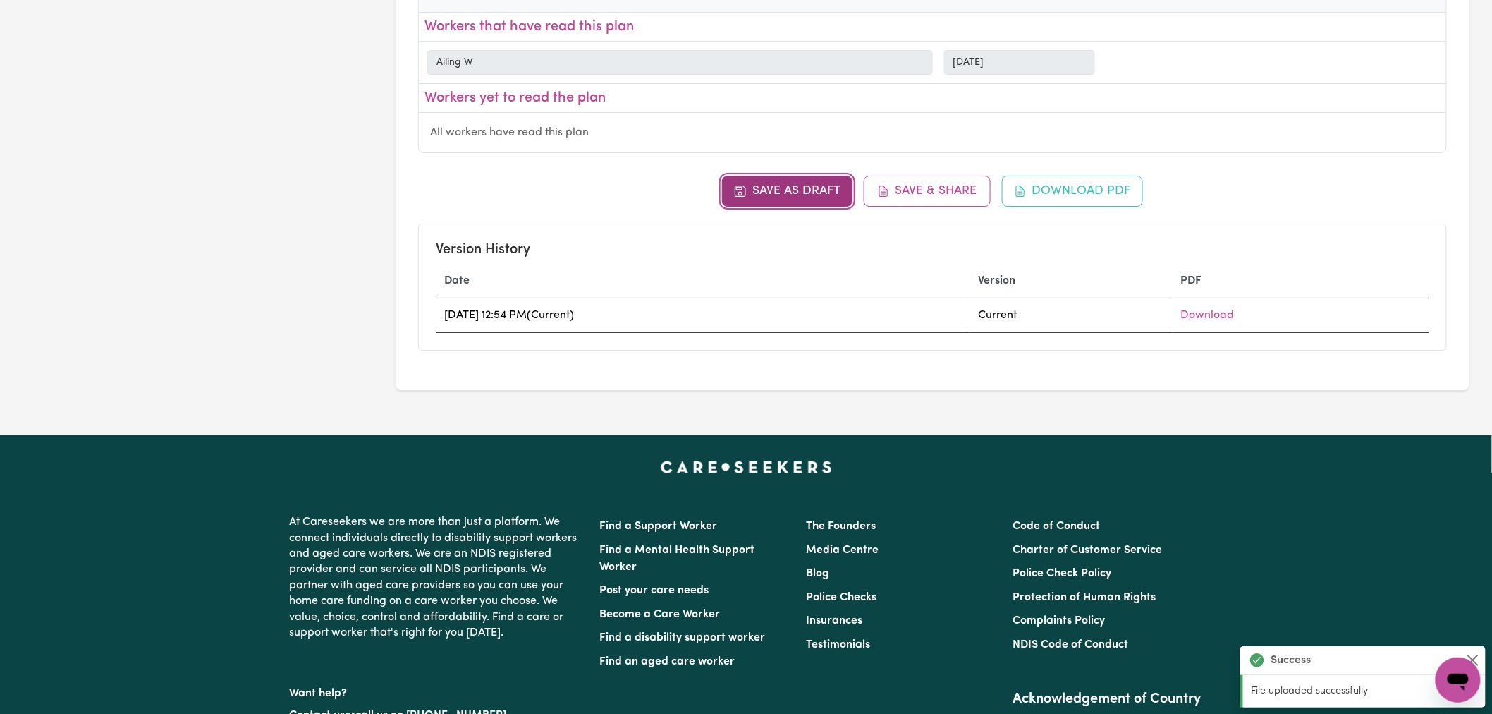
click at [801, 205] on button "Save as Draft" at bounding box center [787, 191] width 130 height 31
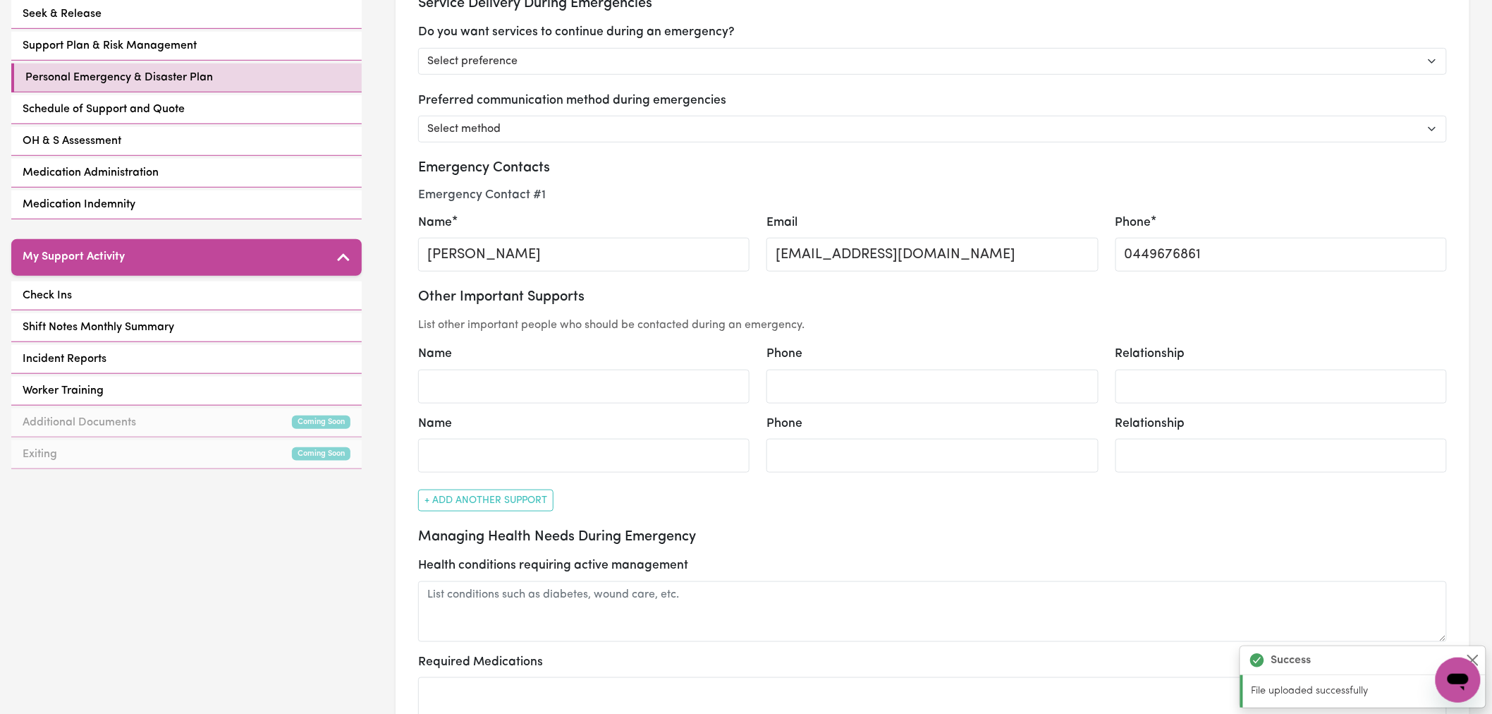
scroll to position [0, 0]
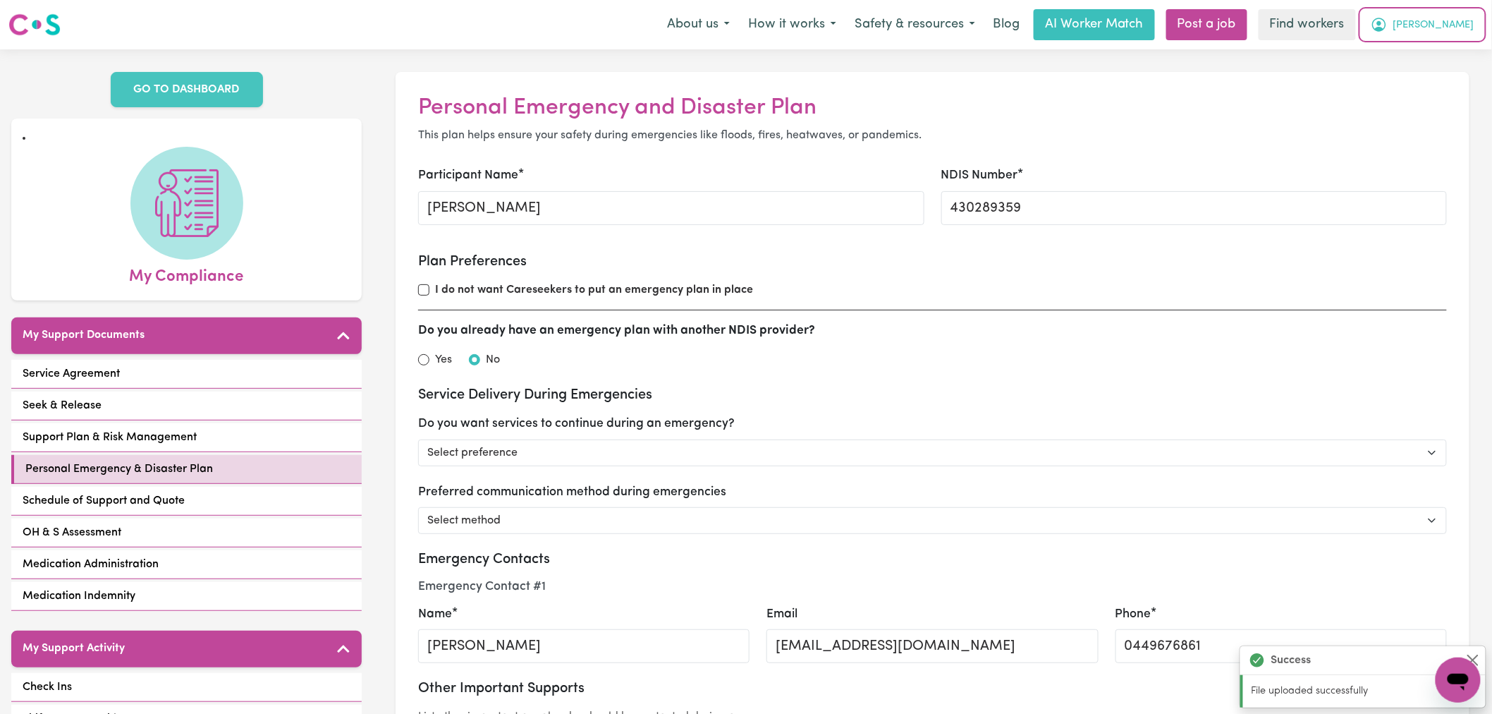
click at [1458, 20] on span "Wendy" at bounding box center [1434, 26] width 81 height 16
click at [1446, 50] on link "My Dashboard" at bounding box center [1427, 55] width 111 height 27
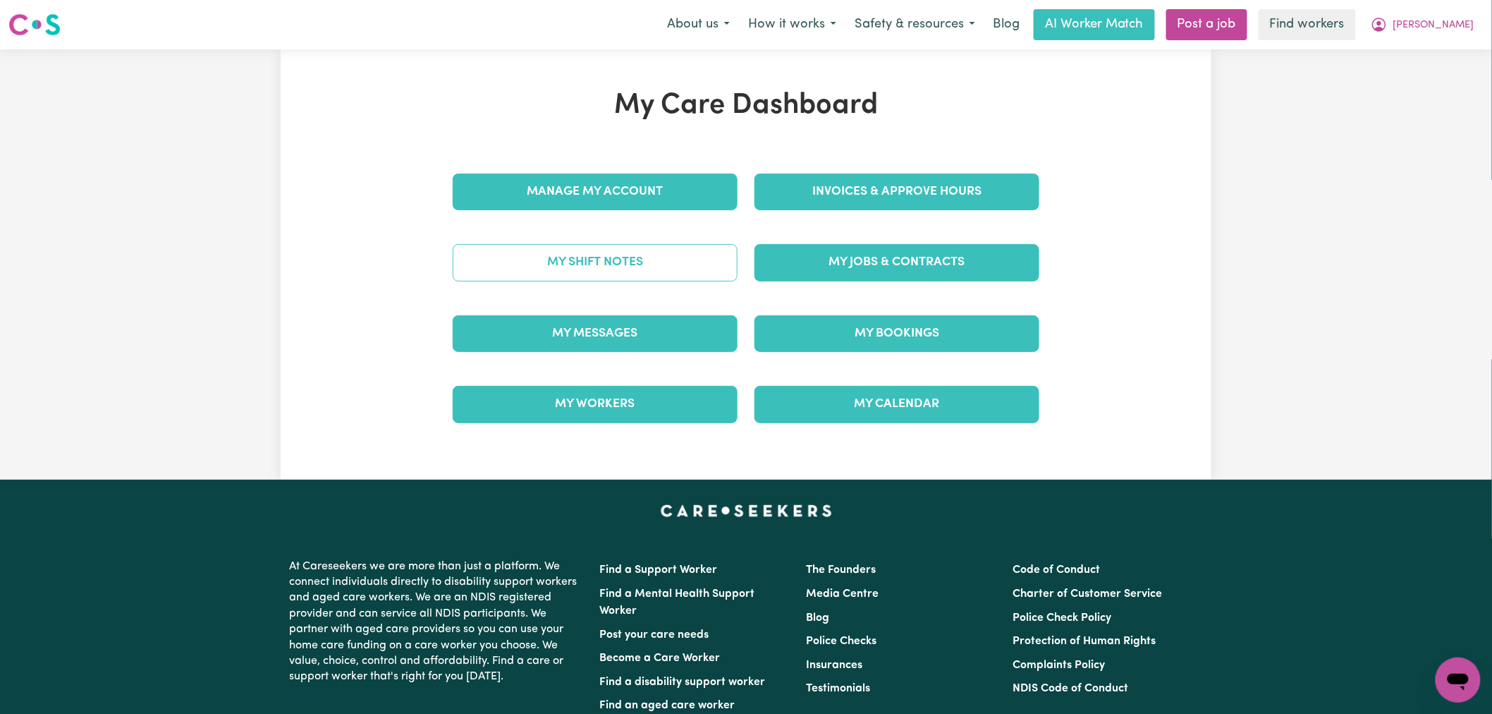
click at [614, 262] on link "My Shift Notes" at bounding box center [595, 262] width 285 height 37
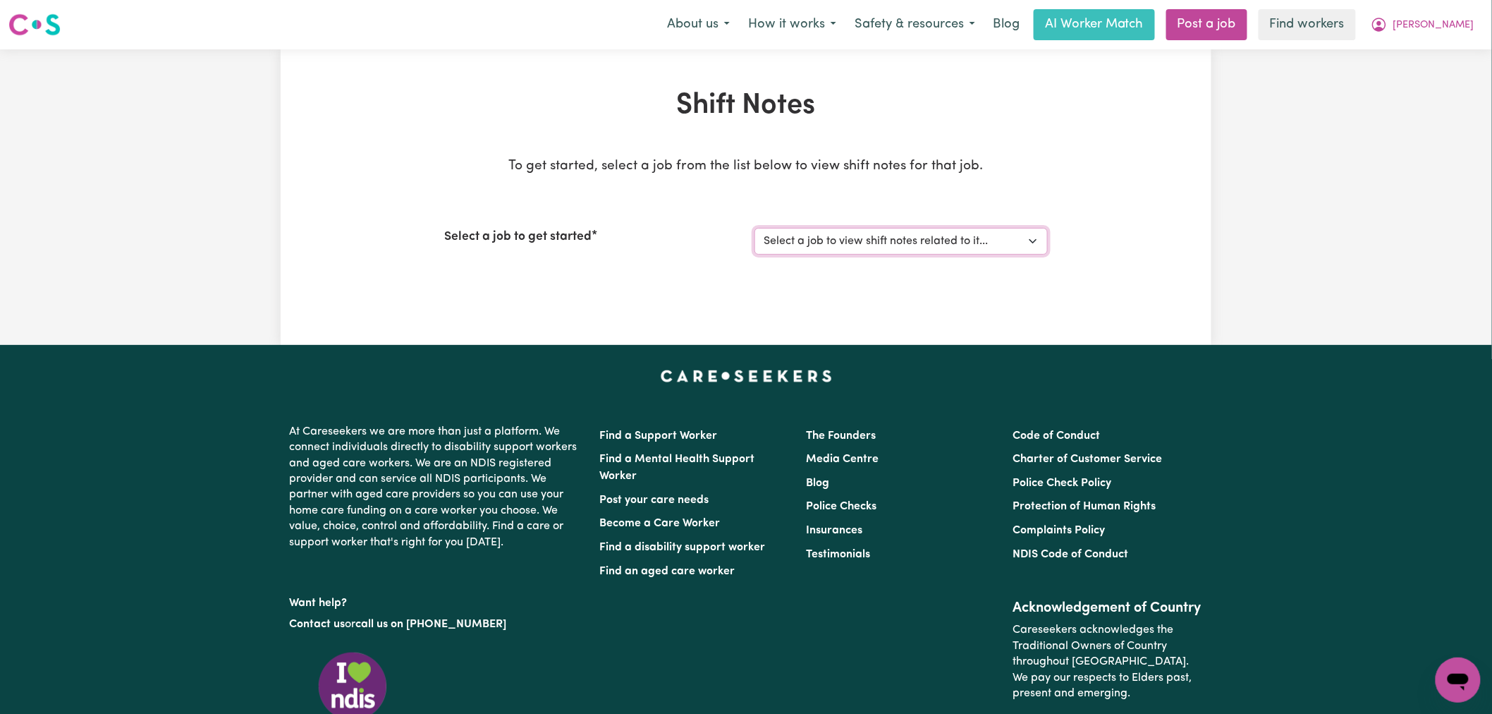
click at [929, 231] on select "Select a job to view shift notes related to it... Female Support Worker Needed …" at bounding box center [901, 241] width 293 height 27
select select "11738"
click at [755, 228] on select "Select a job to view shift notes related to it... Female Support Worker Needed …" at bounding box center [901, 241] width 293 height 27
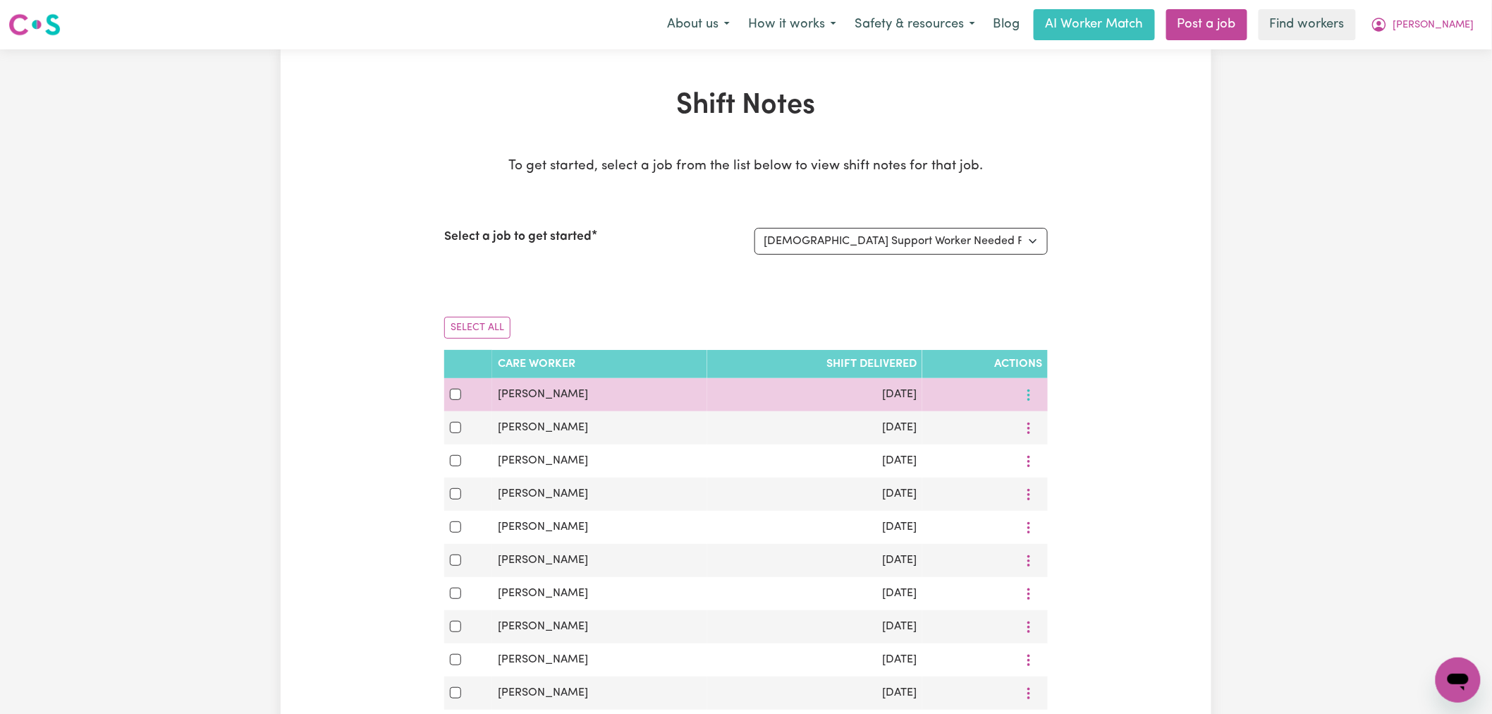
click at [1039, 398] on button "More options" at bounding box center [1029, 395] width 27 height 22
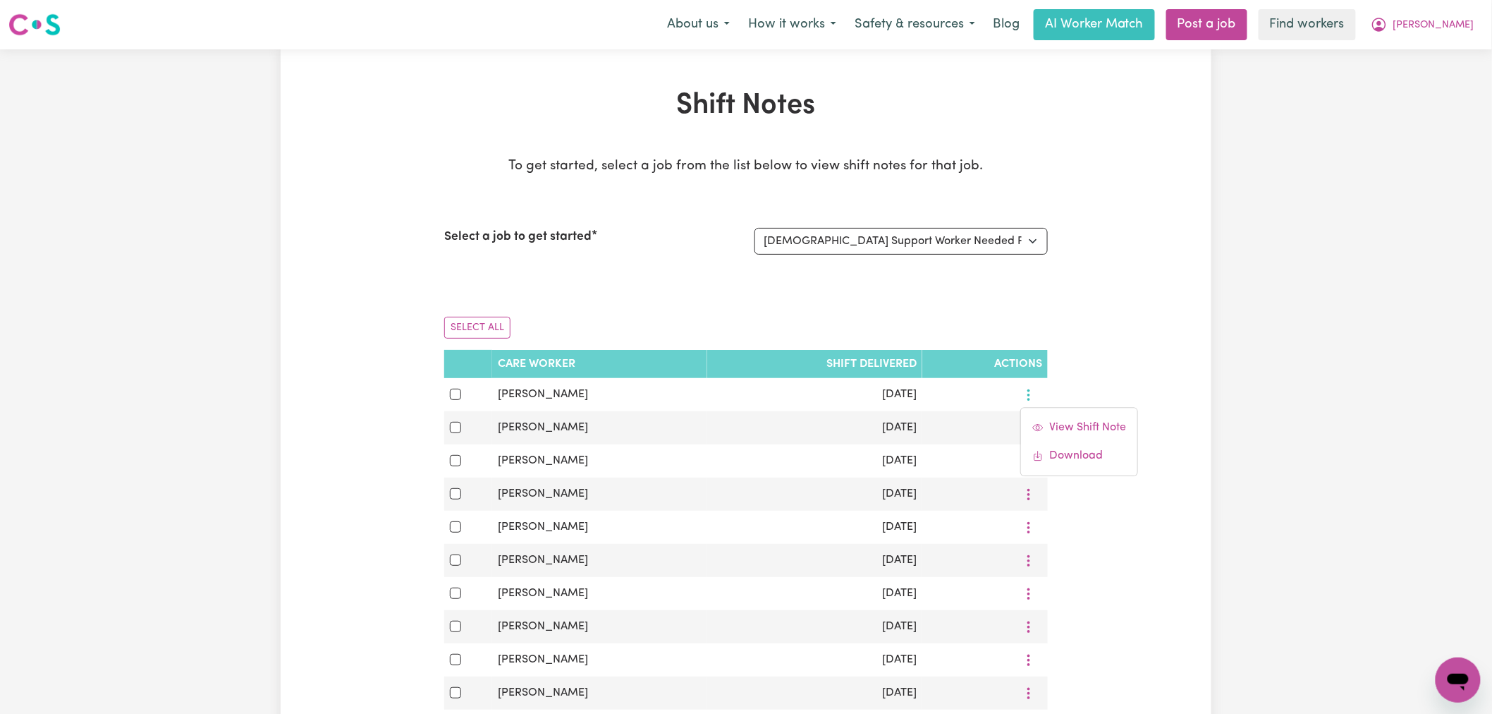
click at [818, 350] on th "Shift delivered" at bounding box center [814, 364] width 215 height 28
click at [946, 240] on select "Select a job to view shift notes related to it... Female Support Worker Needed …" at bounding box center [901, 241] width 293 height 27
click at [755, 228] on select "Select a job to view shift notes related to it... Female Support Worker Needed …" at bounding box center [901, 241] width 293 height 27
click at [955, 290] on div "To get started, select a job from the list below to view shift notes for that j…" at bounding box center [746, 721] width 604 height 1128
click at [586, 237] on label "Select a job to get started" at bounding box center [517, 237] width 147 height 18
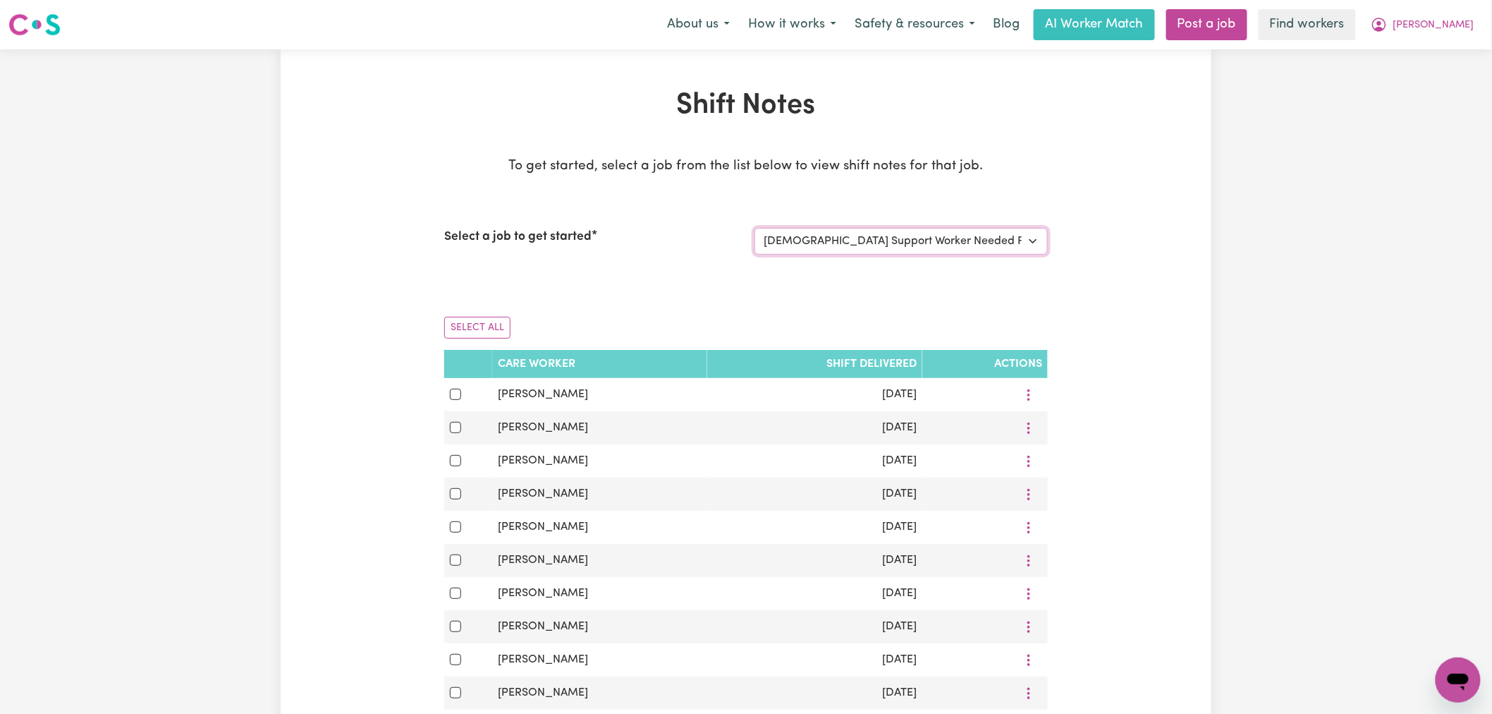
click at [755, 237] on select "Select a job to view shift notes related to it... Female Support Worker Needed …" at bounding box center [901, 241] width 293 height 27
click at [586, 237] on label "Select a job to get started" at bounding box center [517, 237] width 147 height 18
click at [755, 237] on select "Select a job to view shift notes related to it... Female Support Worker Needed …" at bounding box center [901, 241] width 293 height 27
click at [586, 237] on label "Select a job to get started" at bounding box center [517, 237] width 147 height 18
click at [755, 237] on select "Select a job to view shift notes related to it... Female Support Worker Needed …" at bounding box center [901, 241] width 293 height 27
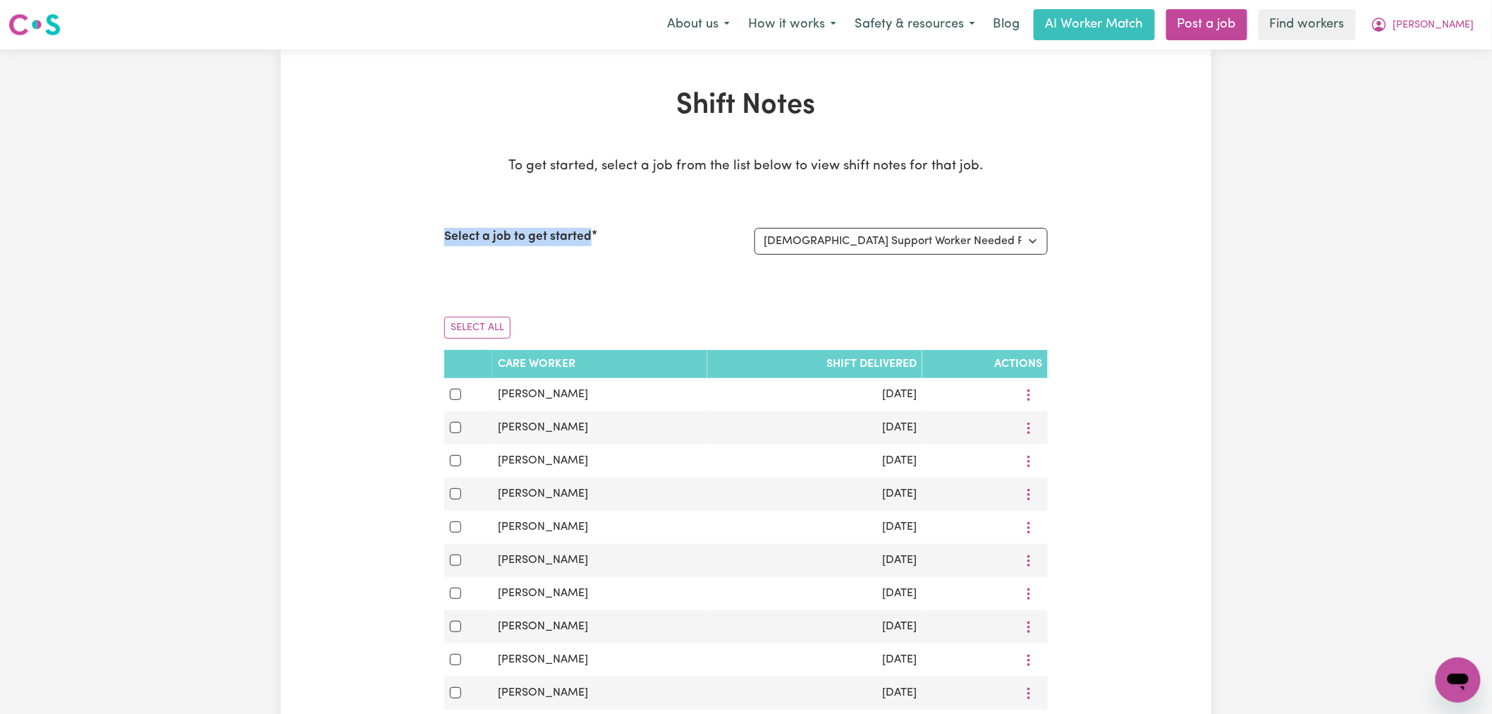
click at [586, 237] on label "Select a job to get started" at bounding box center [517, 237] width 147 height 18
click at [755, 237] on select "Select a job to view shift notes related to it... Female Support Worker Needed …" at bounding box center [901, 241] width 293 height 27
click at [706, 237] on div "Select a job to get started" at bounding box center [591, 241] width 310 height 27
drag, startPoint x: 577, startPoint y: 238, endPoint x: 416, endPoint y: 236, distance: 160.8
click at [416, 236] on div "Shift Notes To get started, select a job from the list below to view shift note…" at bounding box center [746, 686] width 931 height 1195
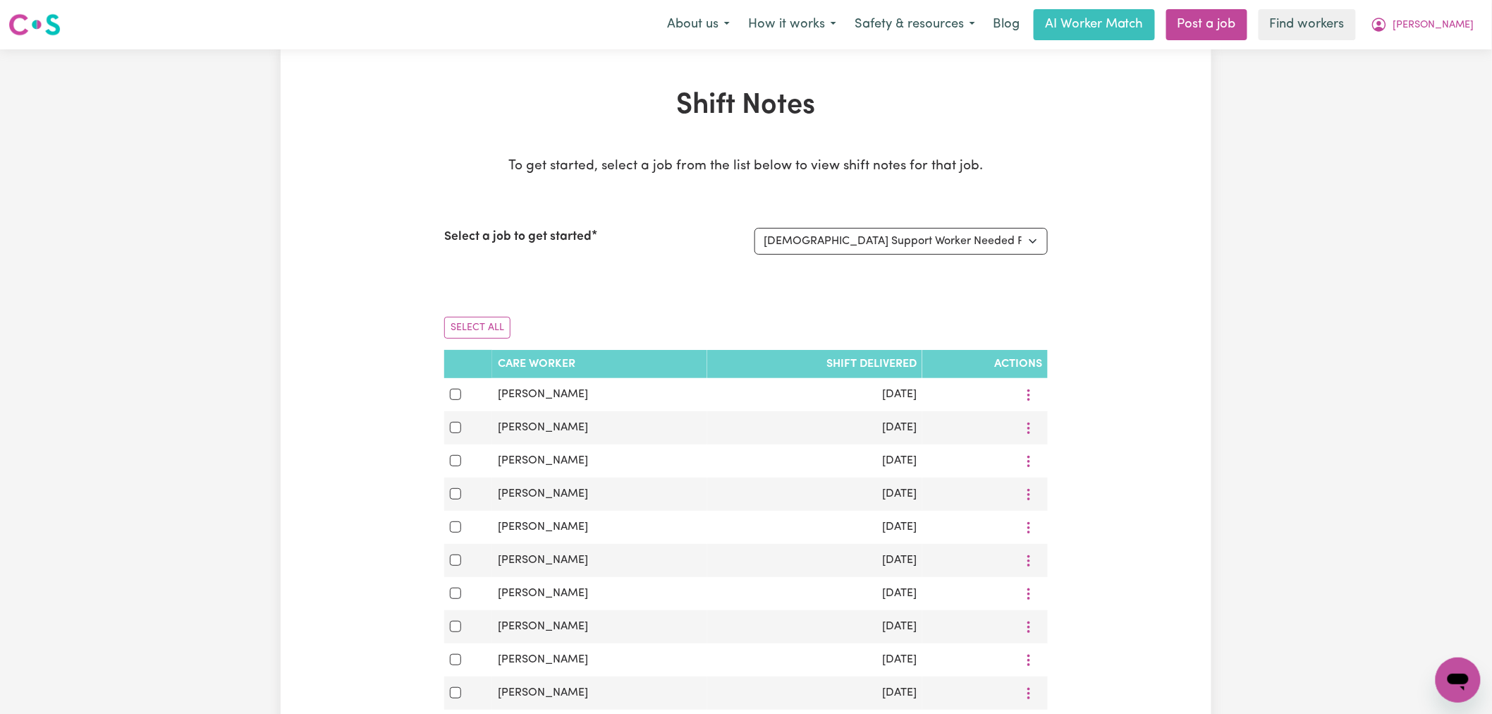
click at [416, 236] on div "Shift Notes To get started, select a job from the list below to view shift note…" at bounding box center [746, 686] width 931 height 1195
